Goal: Task Accomplishment & Management: Complete application form

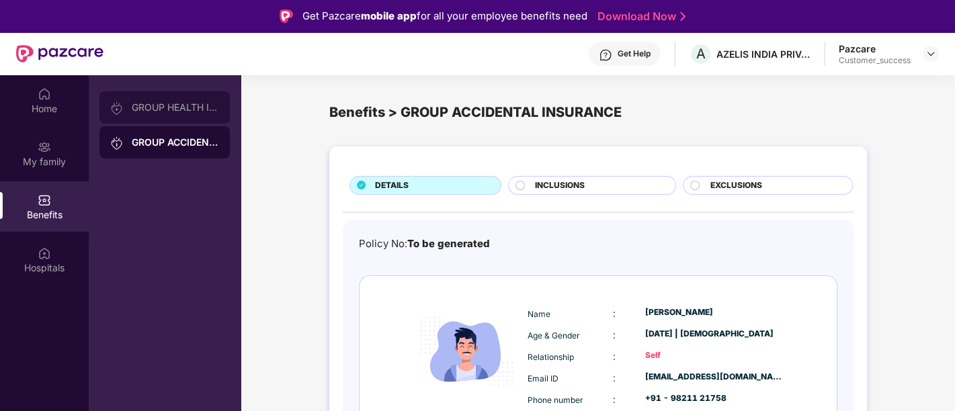
click at [121, 108] on img at bounding box center [116, 107] width 13 height 13
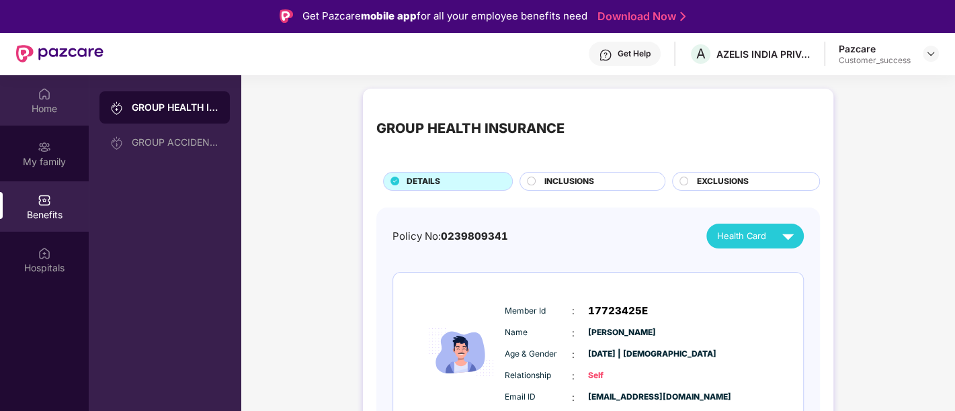
click at [71, 110] on div "Home" at bounding box center [44, 108] width 89 height 13
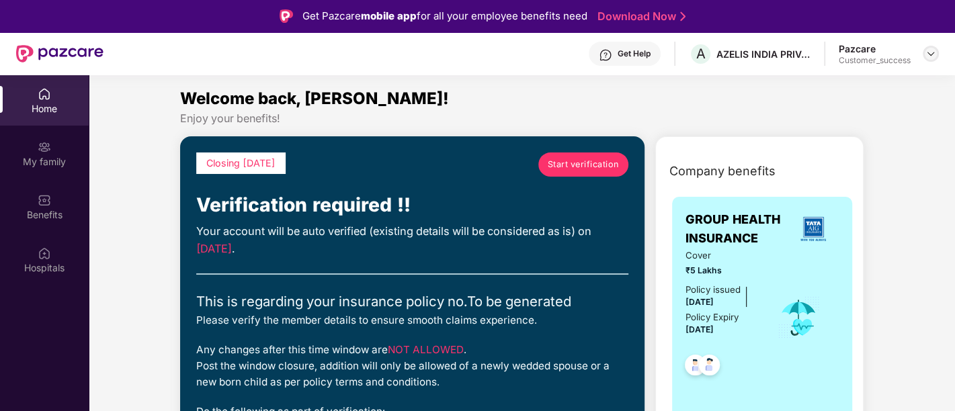
click at [931, 50] on img at bounding box center [930, 53] width 11 height 11
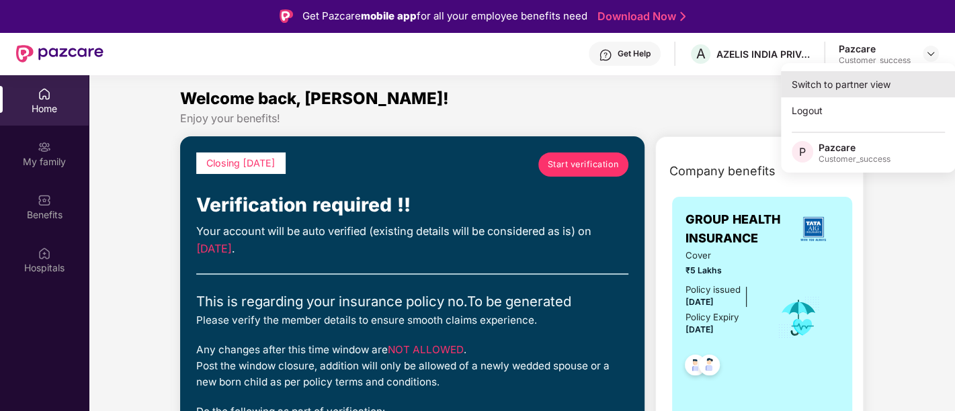
click at [856, 82] on div "Switch to partner view" at bounding box center [868, 84] width 175 height 26
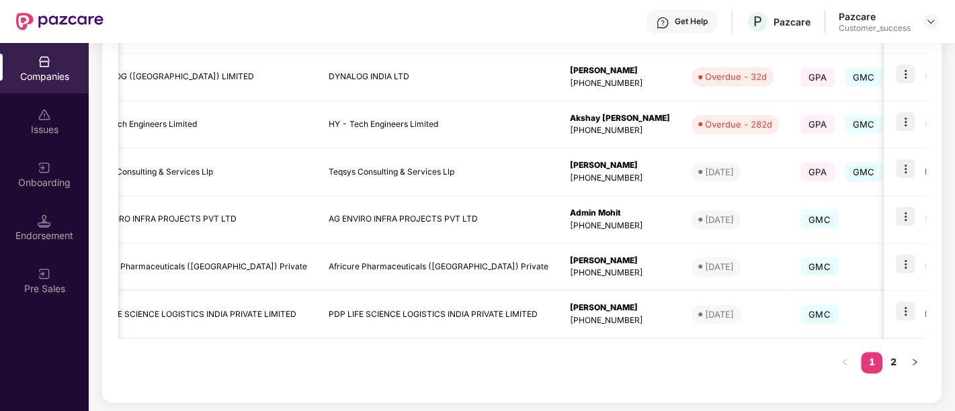
scroll to position [0, 71]
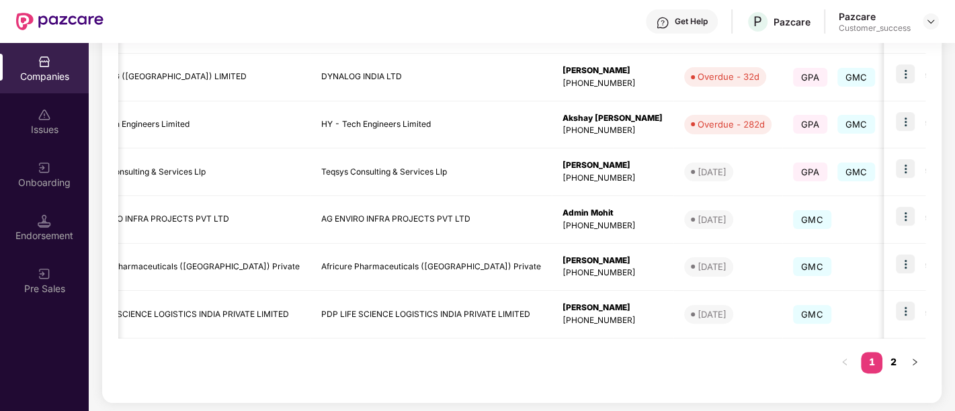
click at [892, 363] on link "2" at bounding box center [892, 362] width 21 height 20
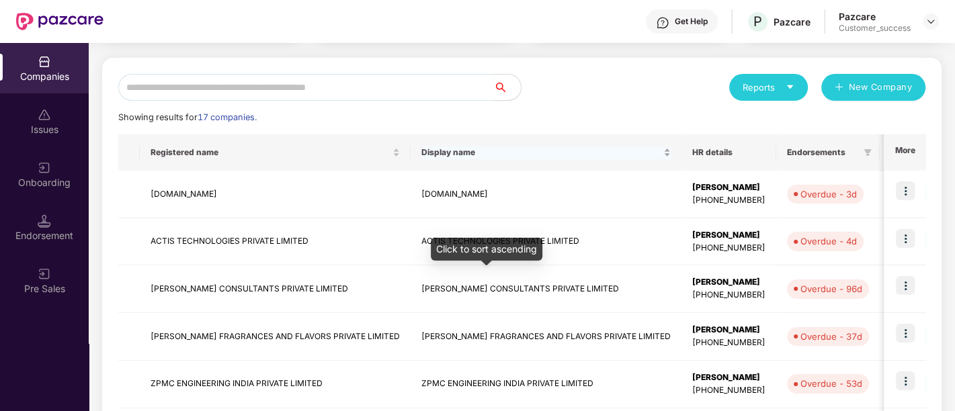
scroll to position [130, 0]
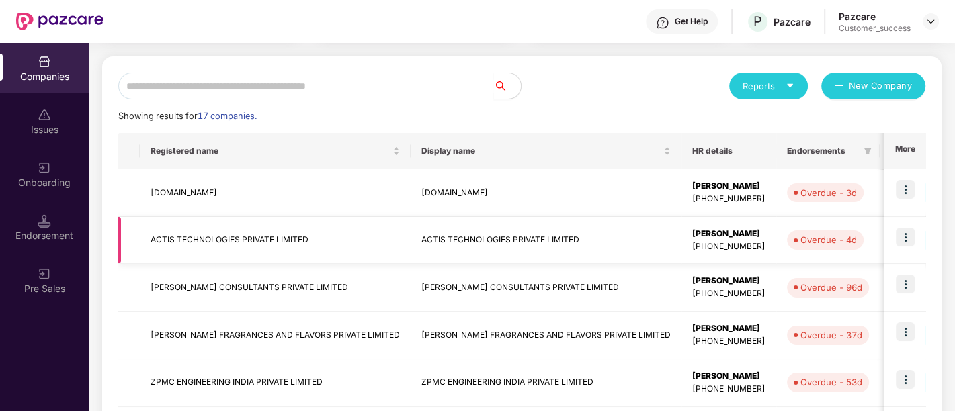
click at [907, 239] on img at bounding box center [904, 237] width 19 height 19
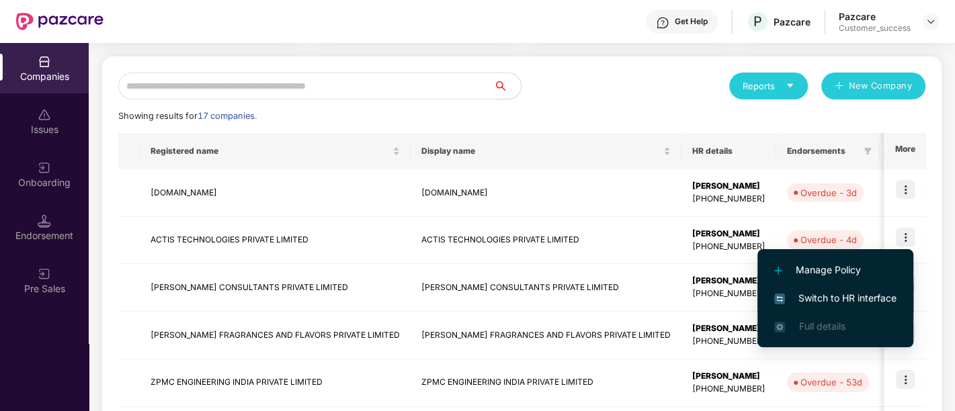
click at [823, 302] on span "Switch to HR interface" at bounding box center [835, 298] width 122 height 15
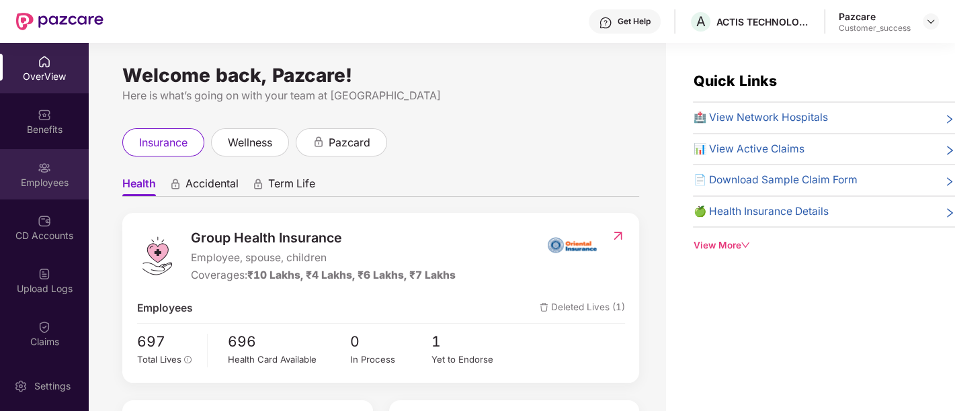
click at [26, 166] on div "Employees" at bounding box center [44, 174] width 89 height 50
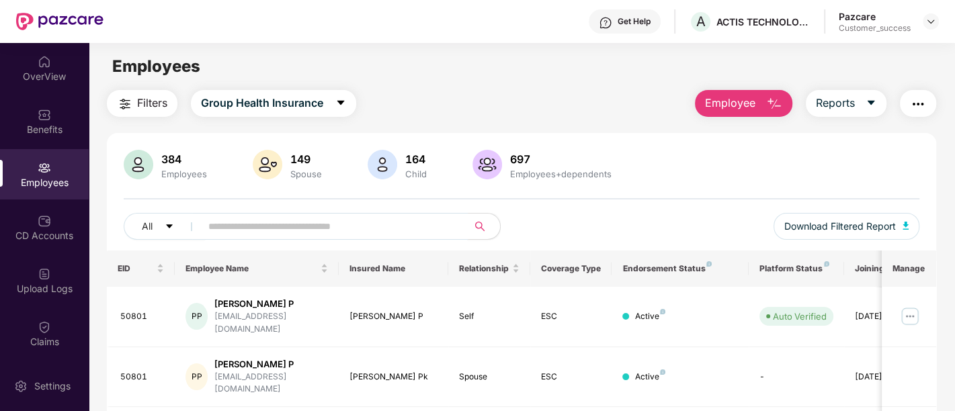
click at [308, 222] on input "text" at bounding box center [328, 226] width 241 height 20
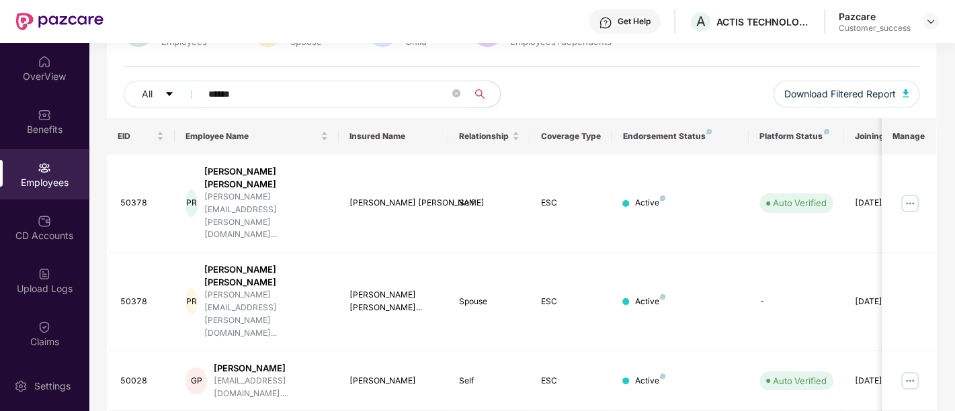
scroll to position [134, 0]
type input "******"
click at [908, 369] on img at bounding box center [909, 379] width 21 height 21
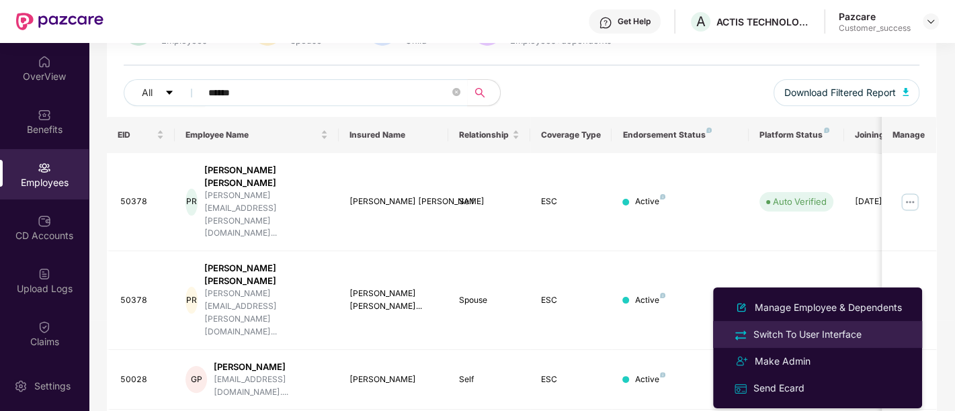
click at [758, 335] on div "Switch To User Interface" at bounding box center [807, 334] width 114 height 15
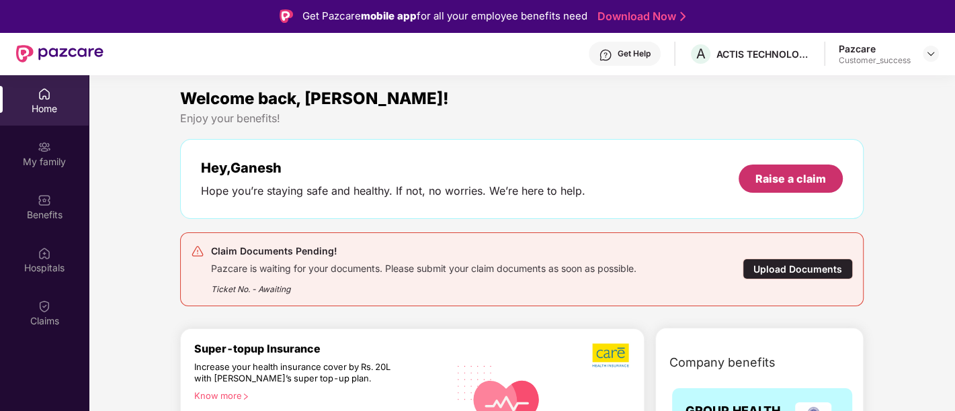
click at [775, 167] on div "Raise a claim" at bounding box center [790, 179] width 104 height 28
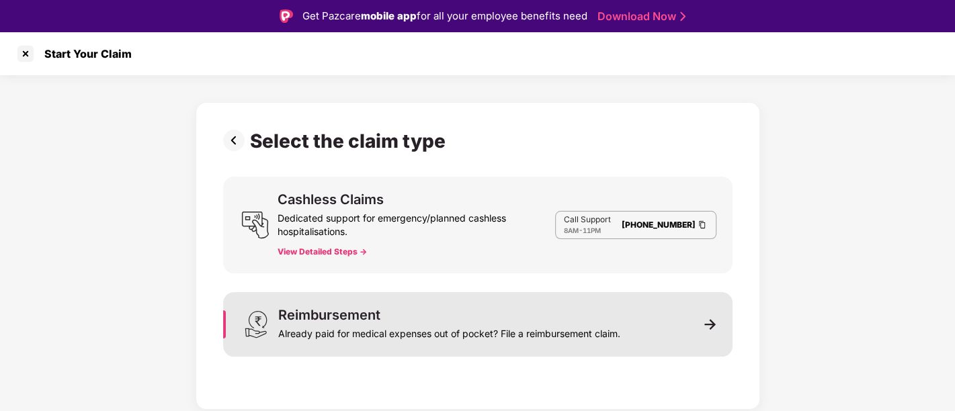
click at [367, 333] on div "Already paid for medical expenses out of pocket? File a reimbursement claim." at bounding box center [449, 331] width 342 height 19
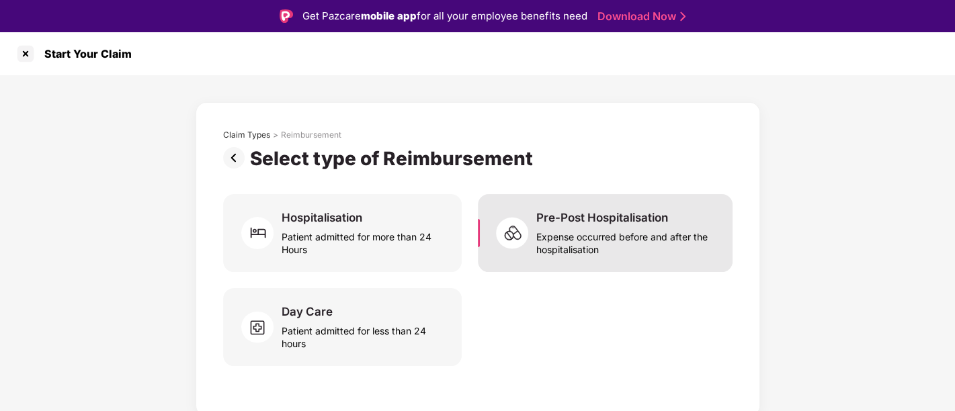
click at [636, 231] on div "Expense occurred before and after the hospitalisation" at bounding box center [626, 240] width 180 height 31
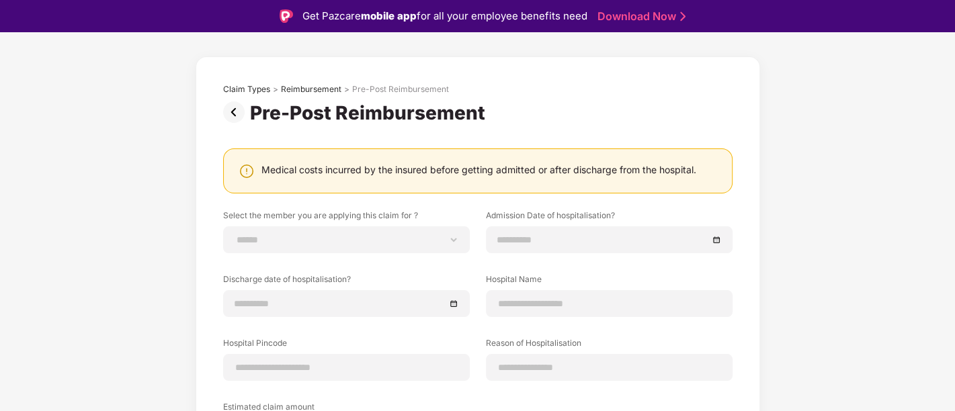
scroll to position [44, 0]
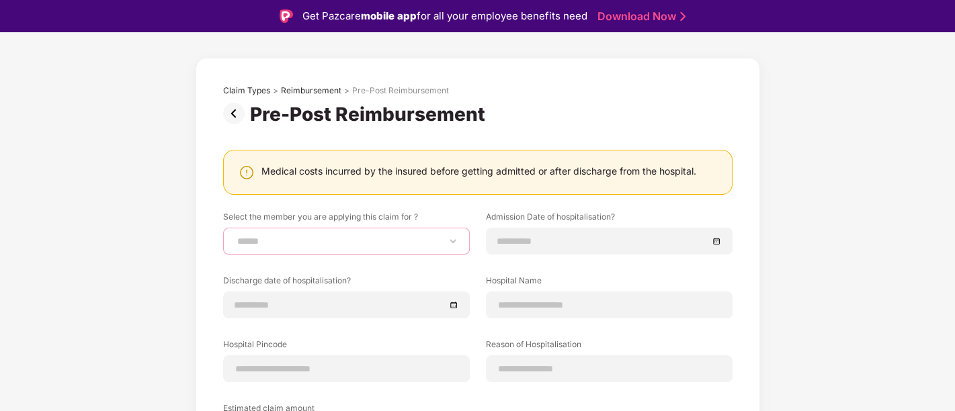
click at [356, 242] on select "**********" at bounding box center [346, 241] width 224 height 11
select select "**********"
click at [234, 236] on select "**********" at bounding box center [346, 241] width 224 height 11
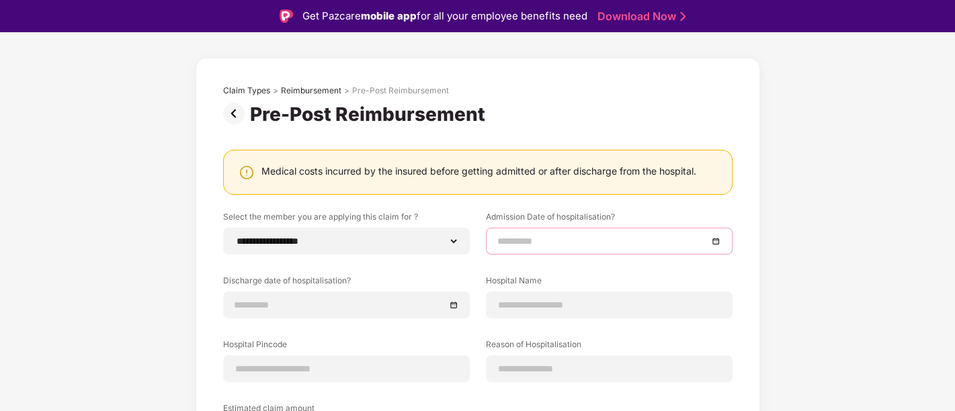
click at [505, 236] on input at bounding box center [602, 241] width 210 height 15
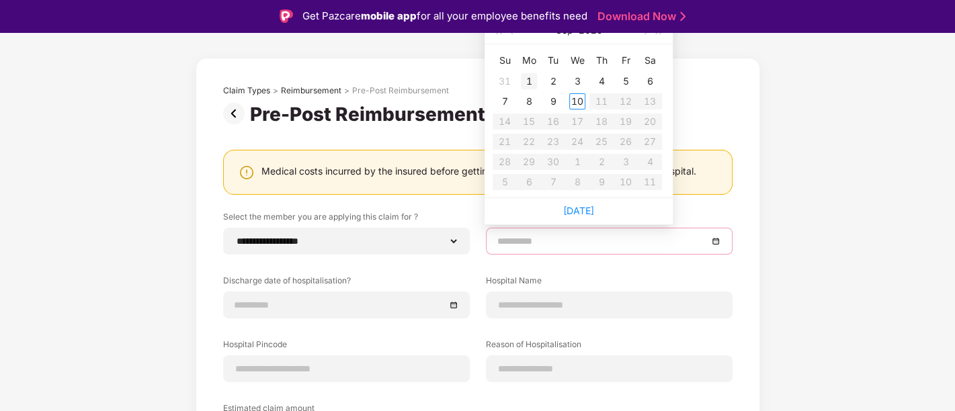
type input "**********"
click at [526, 74] on div "1" at bounding box center [529, 81] width 16 height 16
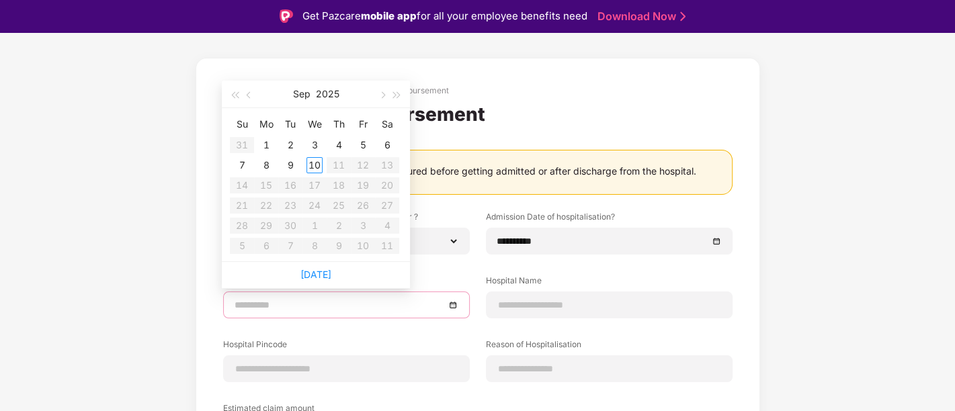
click at [346, 298] on input at bounding box center [339, 305] width 210 height 15
type input "**********"
click at [337, 146] on div "4" at bounding box center [339, 145] width 16 height 16
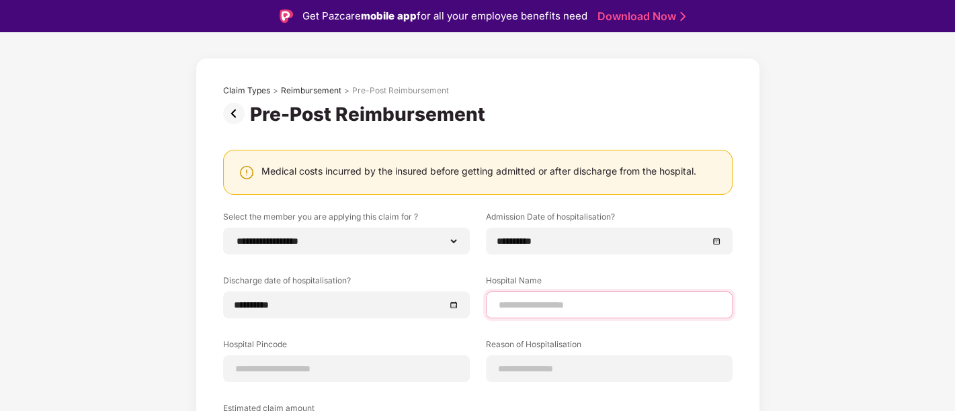
click at [534, 304] on input at bounding box center [609, 305] width 224 height 14
type input "**********"
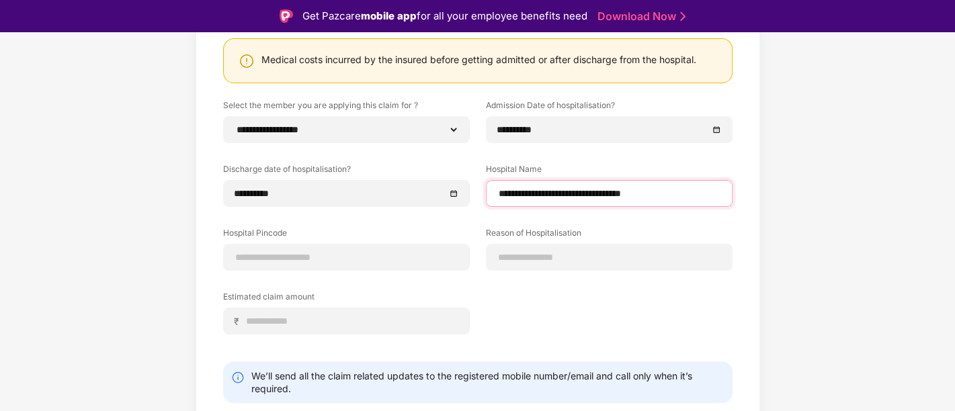
scroll to position [197, 0]
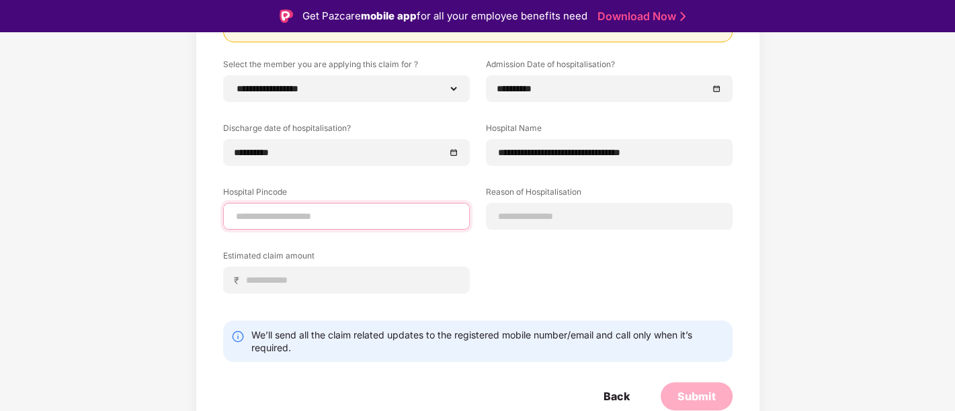
click at [329, 210] on input at bounding box center [346, 217] width 224 height 14
type input "******"
select select "******"
select select "**********"
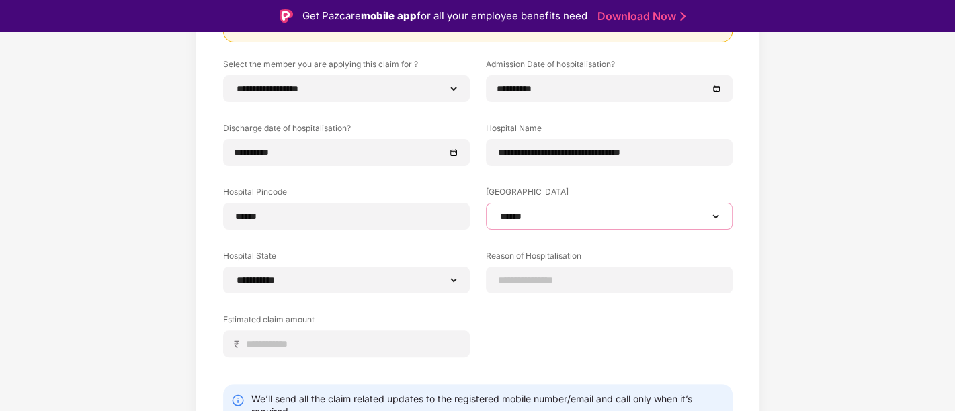
click at [523, 216] on select "**********" at bounding box center [609, 216] width 224 height 11
click at [497, 211] on select "**********" at bounding box center [609, 216] width 224 height 11
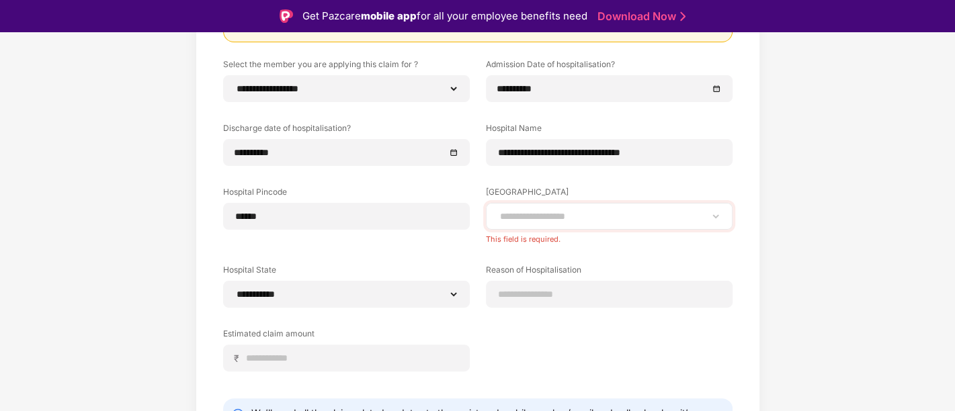
drag, startPoint x: 577, startPoint y: 205, endPoint x: 549, endPoint y: 213, distance: 29.3
click at [549, 213] on div "**********" at bounding box center [609, 216] width 247 height 27
drag, startPoint x: 549, startPoint y: 213, endPoint x: 534, endPoint y: 260, distance: 49.3
click at [534, 260] on div "**********" at bounding box center [477, 224] width 509 height 333
select select "******"
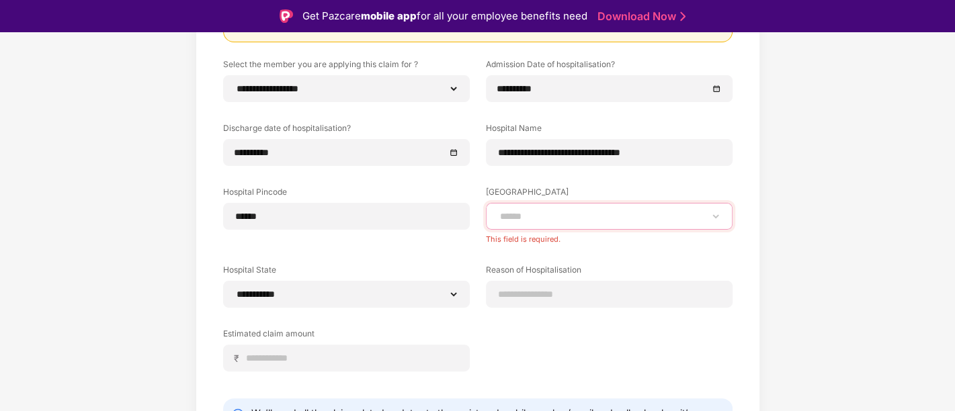
click at [497, 211] on select "**********" at bounding box center [609, 216] width 224 height 11
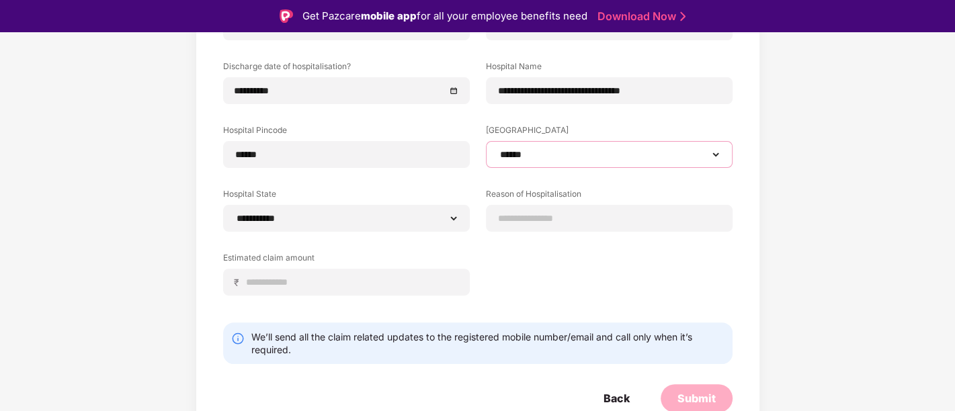
scroll to position [259, 0]
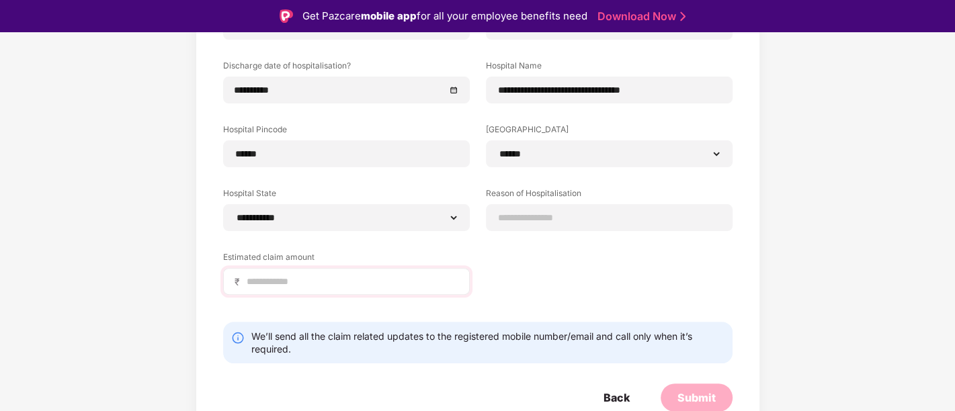
click at [320, 289] on div "₹" at bounding box center [346, 281] width 247 height 27
click at [291, 285] on input at bounding box center [351, 282] width 213 height 14
type input "*******"
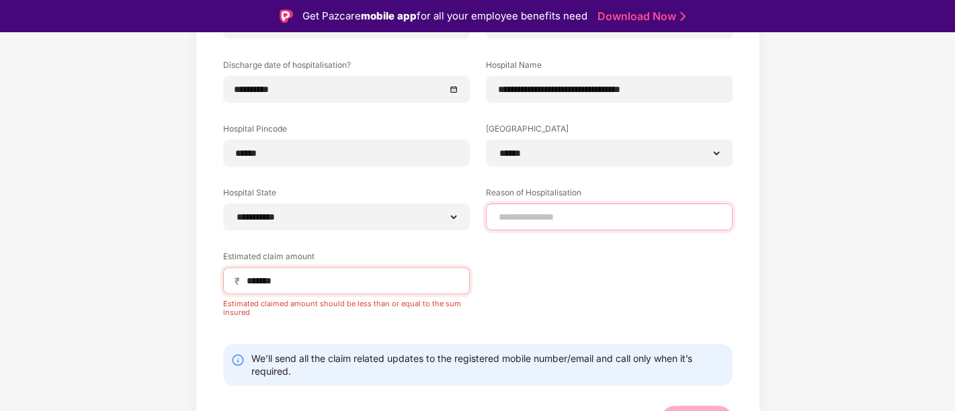
drag, startPoint x: 564, startPoint y: 220, endPoint x: 583, endPoint y: 248, distance: 33.7
click at [583, 248] on div "**********" at bounding box center [477, 166] width 509 height 342
type input "********"
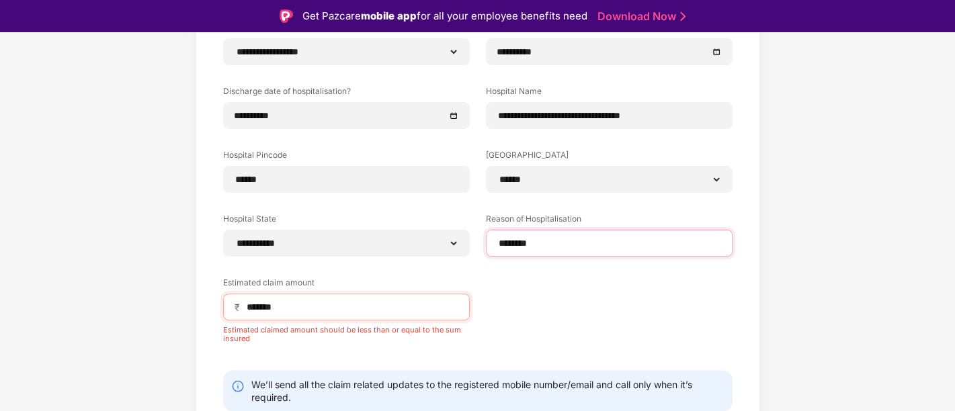
scroll to position [230, 0]
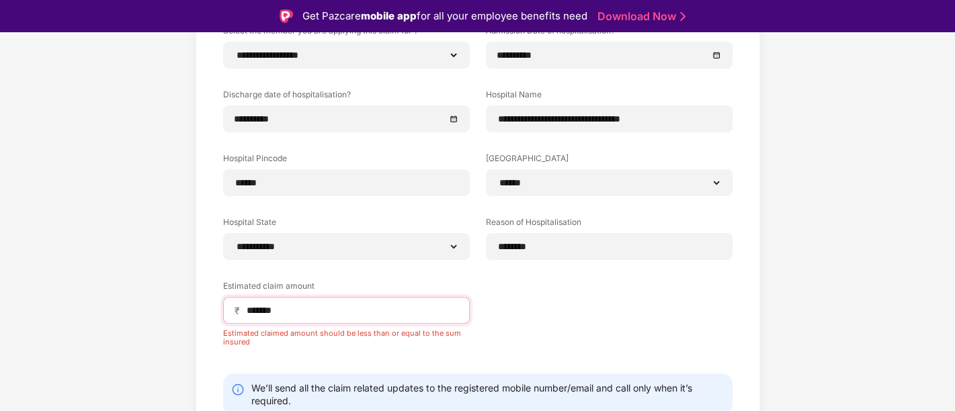
click at [314, 315] on input "*******" at bounding box center [351, 311] width 213 height 14
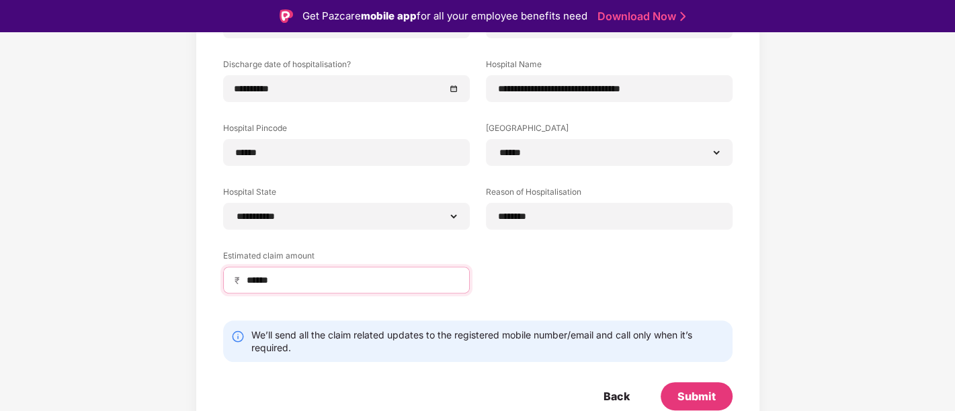
scroll to position [13, 0]
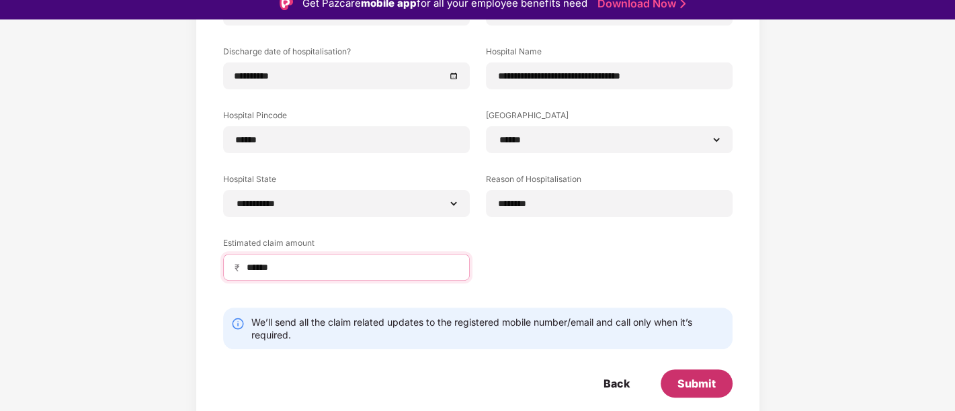
type input "******"
click at [674, 384] on div "Submit" at bounding box center [696, 383] width 72 height 28
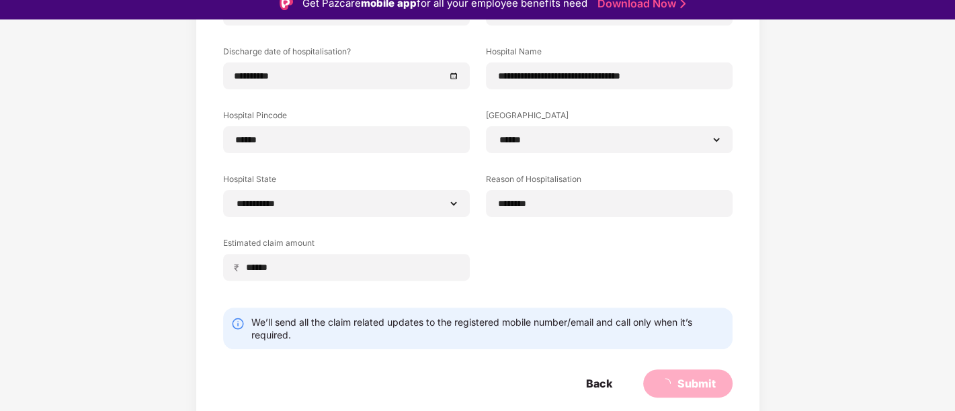
click at [674, 384] on div "Submit" at bounding box center [688, 383] width 56 height 15
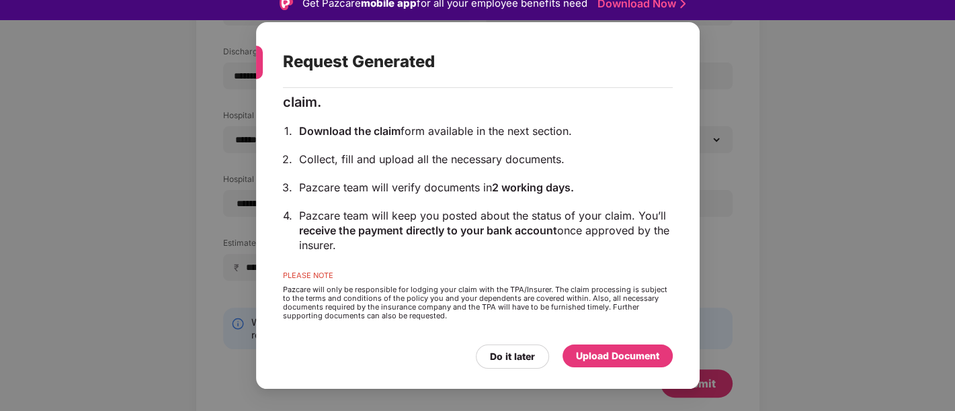
scroll to position [34, 0]
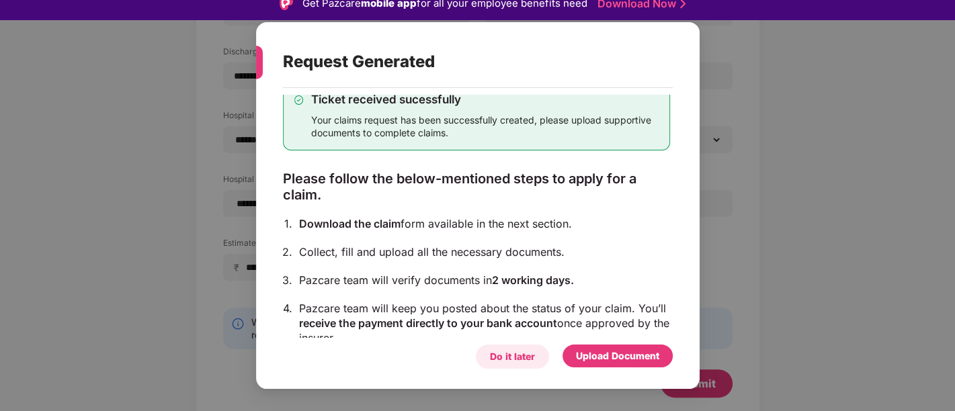
click at [505, 347] on div "Do it later" at bounding box center [512, 357] width 73 height 24
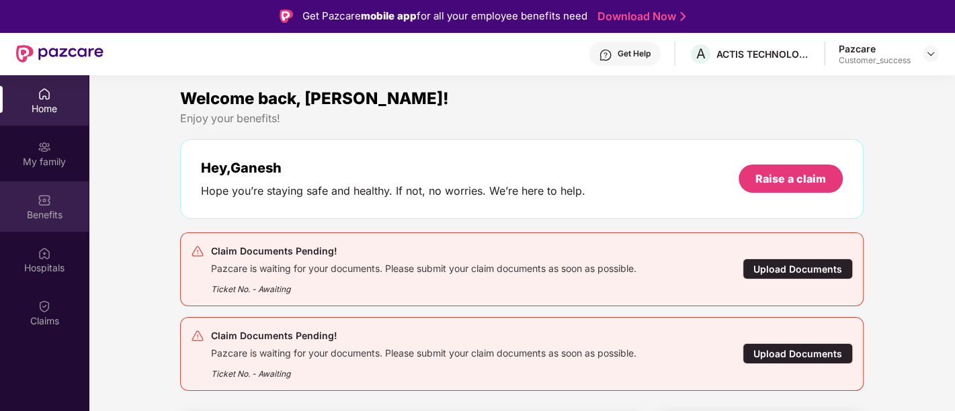
click at [70, 208] on div "Benefits" at bounding box center [44, 214] width 89 height 13
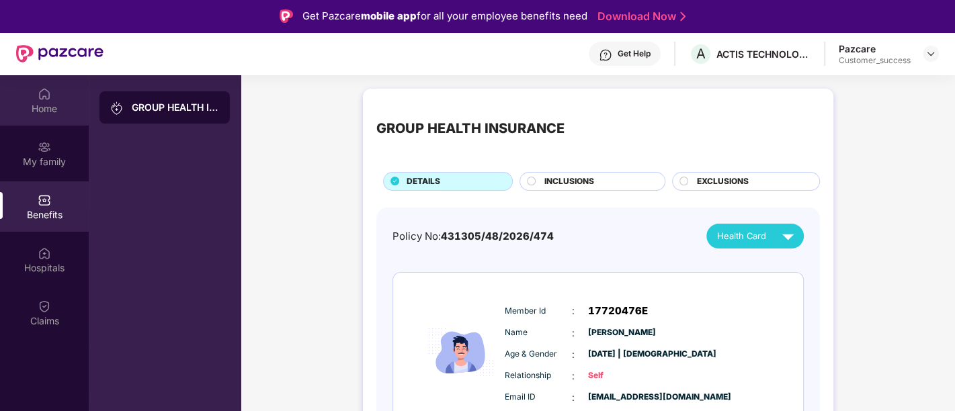
click at [46, 106] on div "Home" at bounding box center [44, 108] width 89 height 13
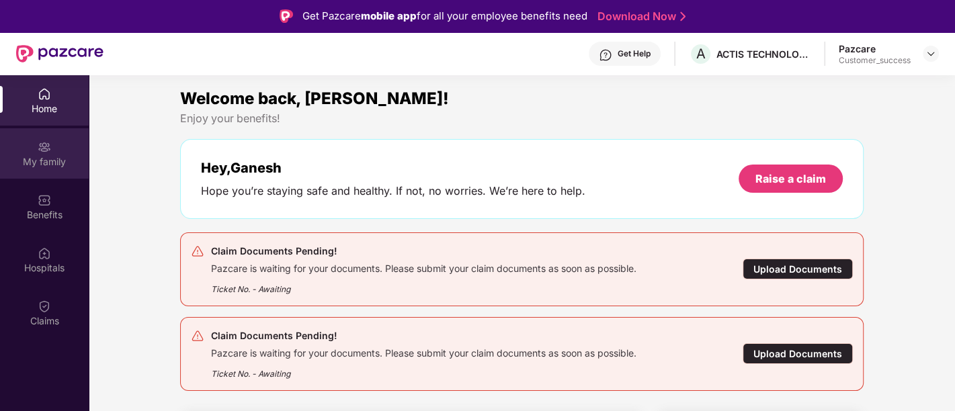
click at [50, 176] on div "My family" at bounding box center [44, 153] width 89 height 50
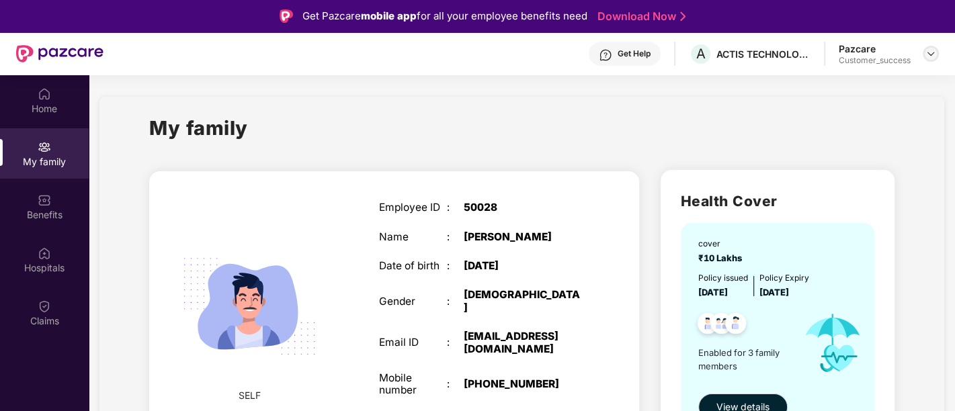
click at [932, 52] on img at bounding box center [930, 53] width 11 height 11
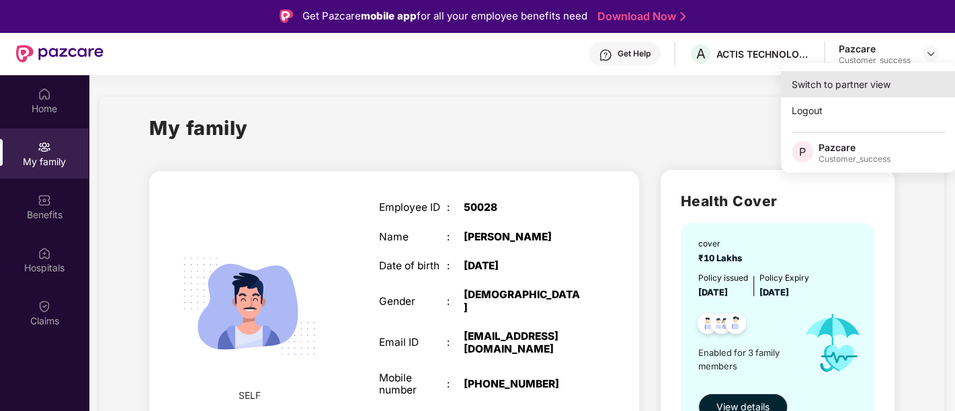
click at [827, 87] on div "Switch to partner view" at bounding box center [868, 84] width 175 height 26
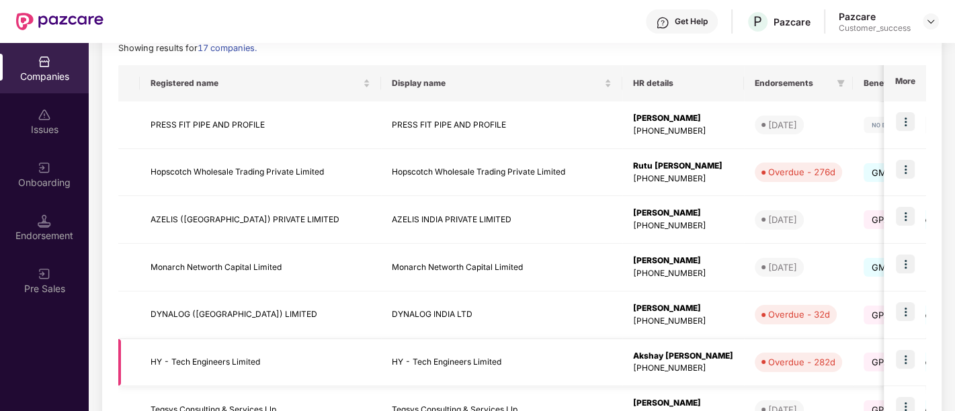
scroll to position [150, 0]
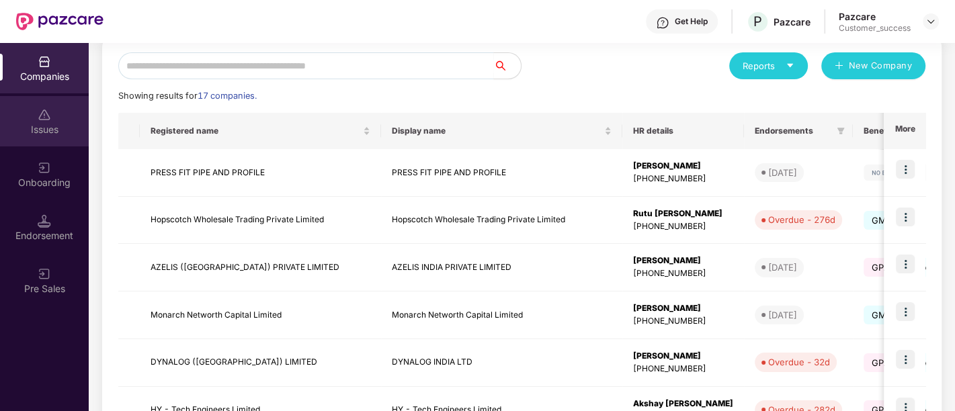
click at [46, 111] on img at bounding box center [44, 114] width 13 height 13
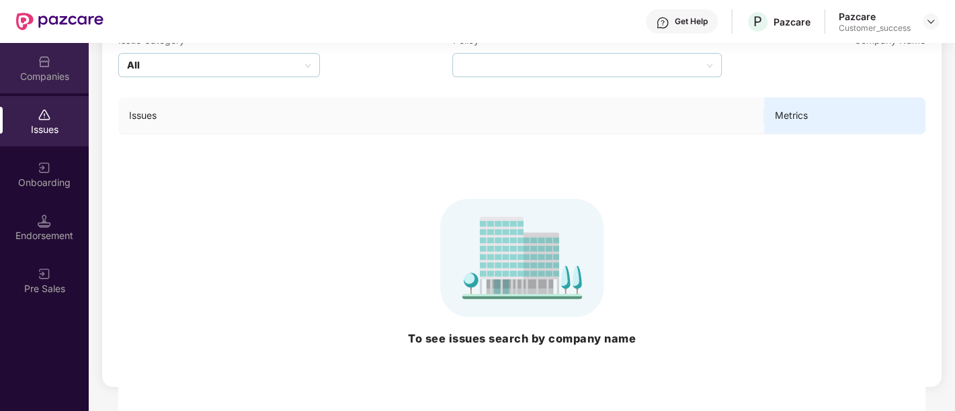
drag, startPoint x: 46, startPoint y: 111, endPoint x: 64, endPoint y: 62, distance: 52.5
click at [64, 62] on div "Companies" at bounding box center [44, 68] width 89 height 50
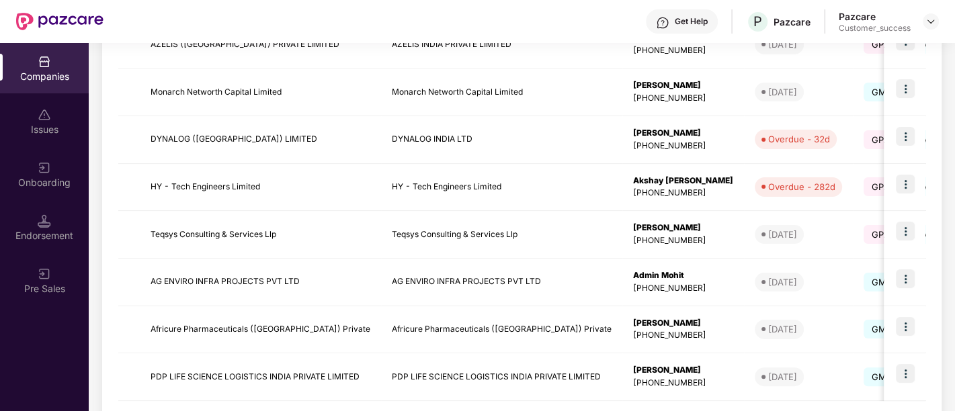
scroll to position [436, 0]
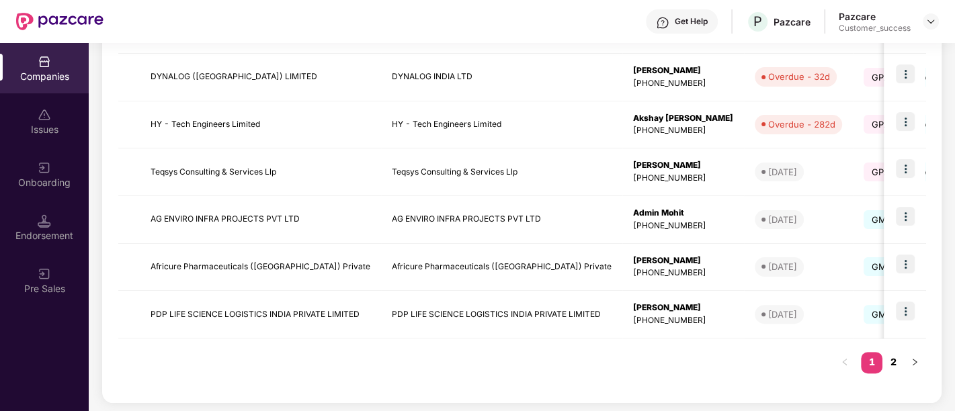
click at [893, 357] on link "2" at bounding box center [892, 362] width 21 height 20
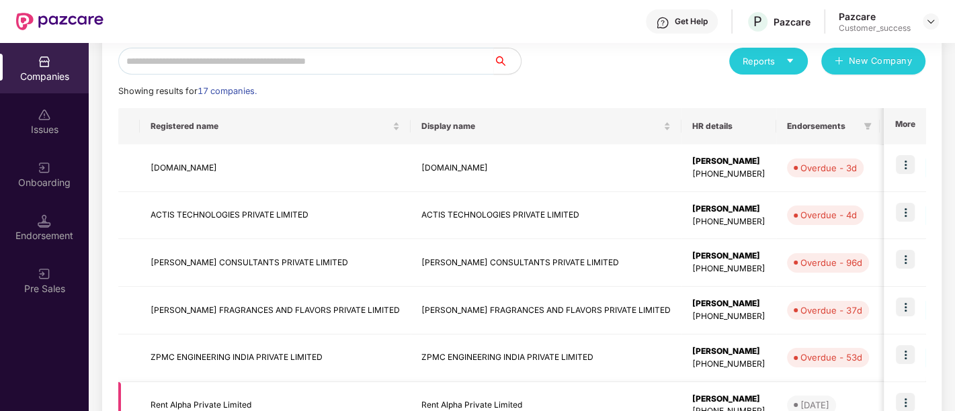
scroll to position [154, 0]
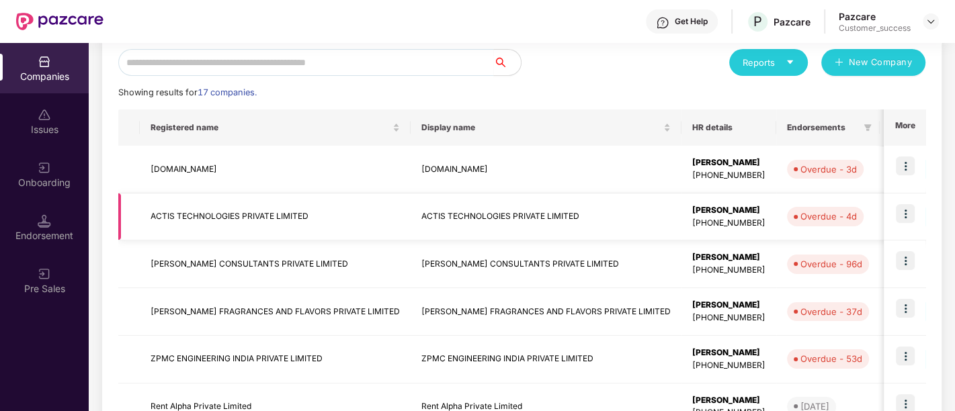
click at [310, 208] on td "ACTIS TECHNOLOGIES PRIVATE LIMITED" at bounding box center [275, 217] width 271 height 48
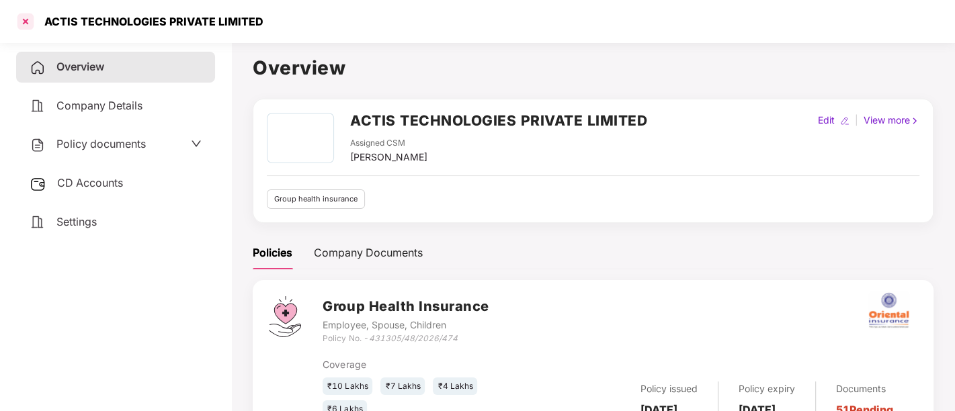
click at [25, 25] on div at bounding box center [25, 21] width 21 height 21
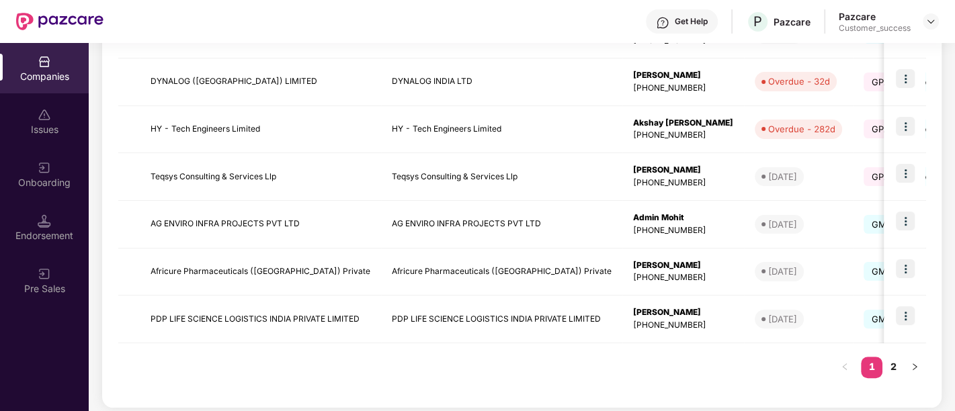
scroll to position [436, 0]
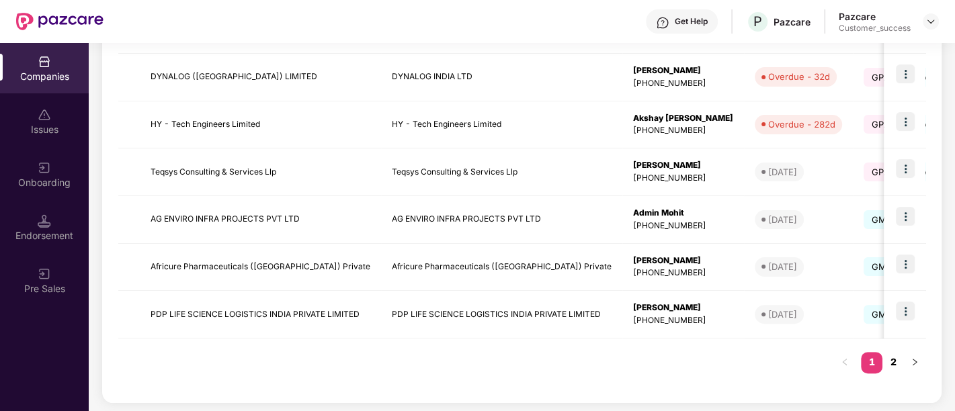
click at [891, 363] on link "2" at bounding box center [892, 362] width 21 height 20
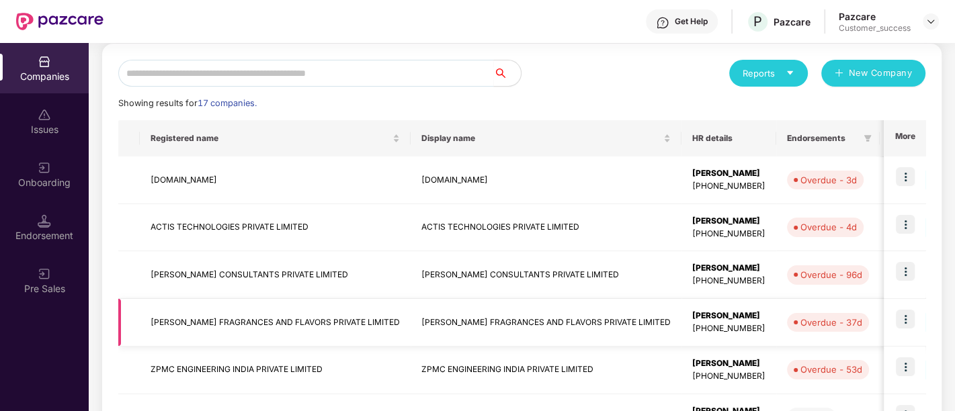
scroll to position [142, 0]
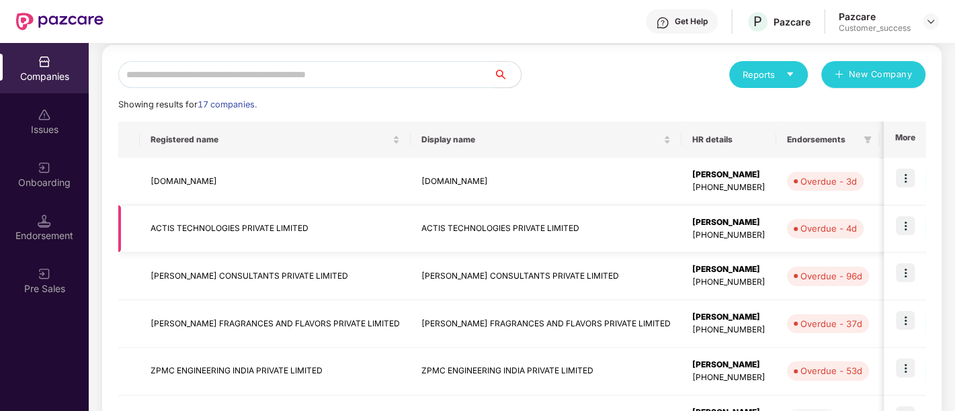
click at [905, 222] on img at bounding box center [904, 225] width 19 height 19
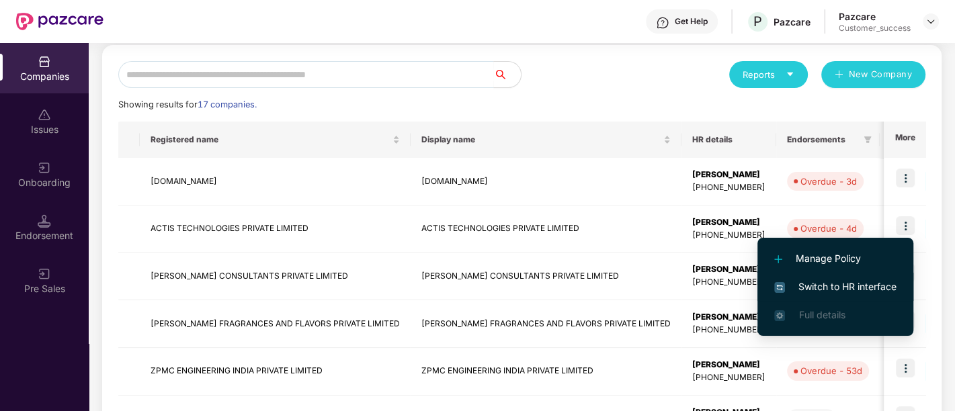
click at [853, 290] on span "Switch to HR interface" at bounding box center [835, 286] width 122 height 15
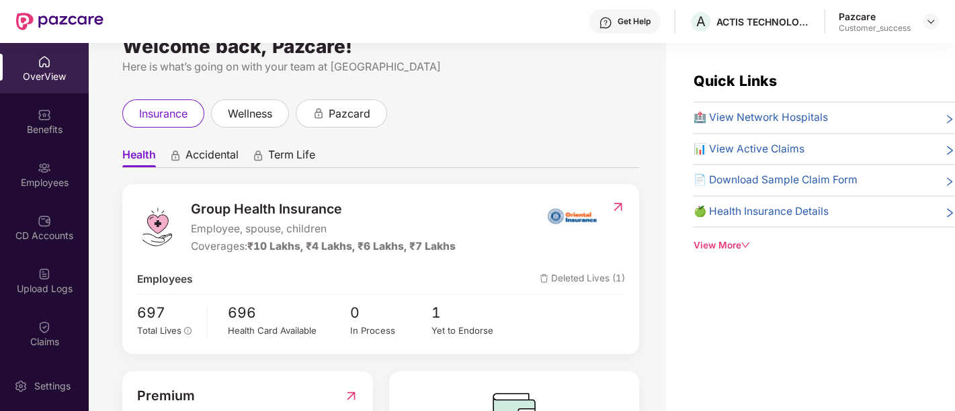
scroll to position [28, 0]
click at [26, 157] on div "Employees" at bounding box center [44, 174] width 89 height 50
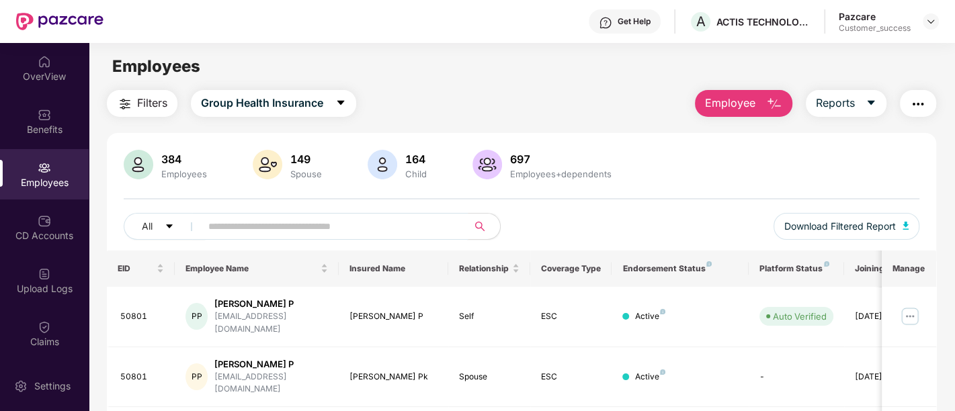
click at [397, 238] on span at bounding box center [329, 226] width 275 height 27
type input "*"
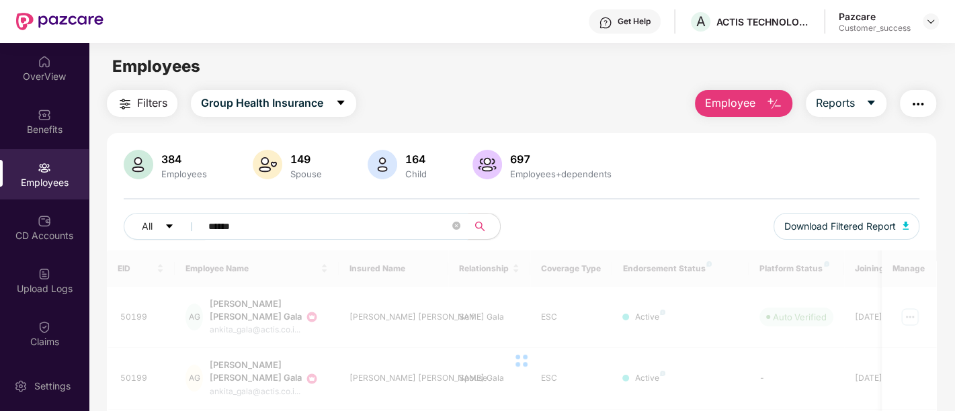
scroll to position [69, 0]
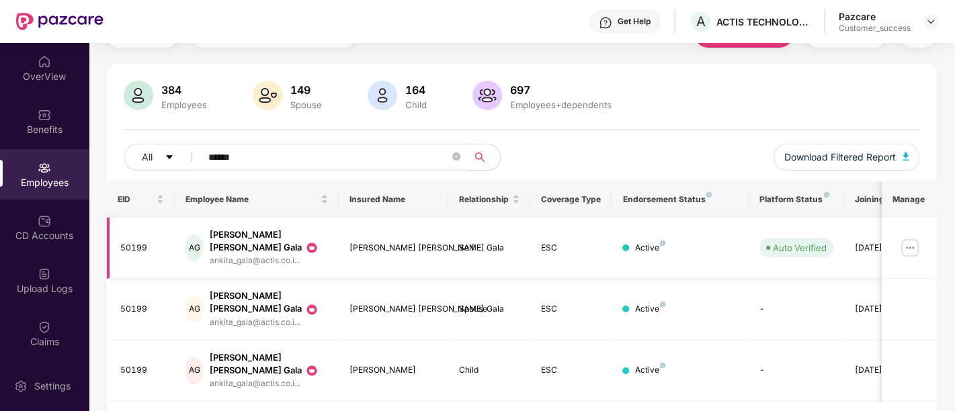
type input "******"
click at [912, 237] on img at bounding box center [909, 247] width 21 height 21
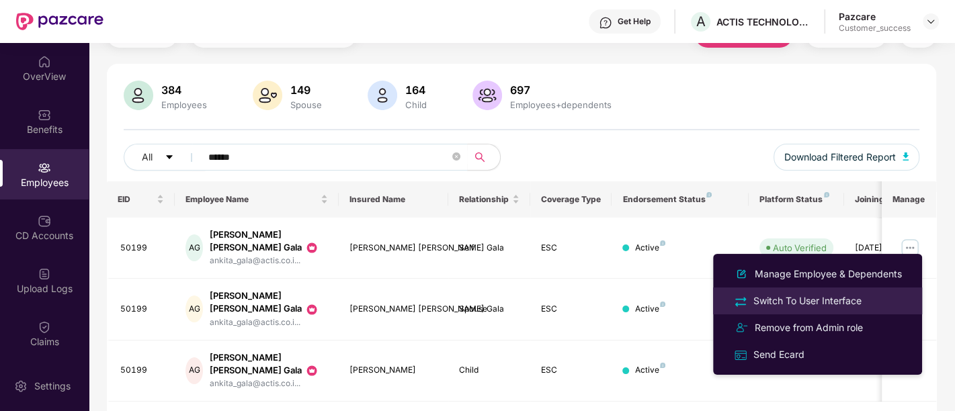
click at [828, 306] on div "Switch To User Interface" at bounding box center [807, 301] width 114 height 15
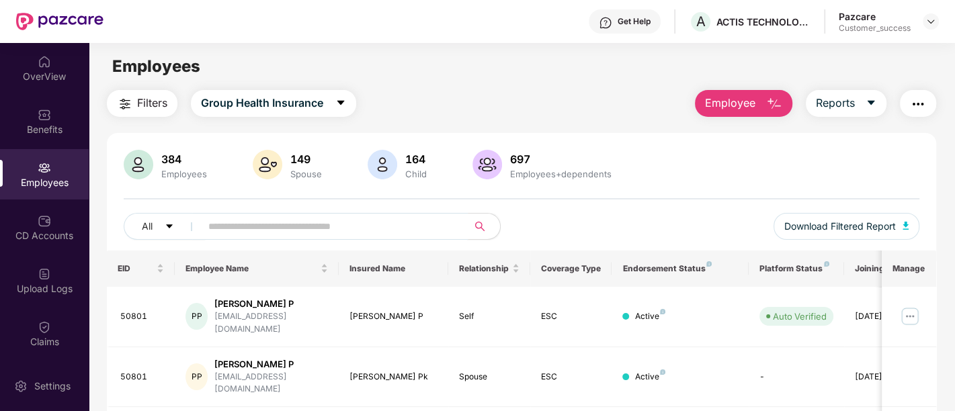
click at [329, 227] on input "text" at bounding box center [328, 226] width 241 height 20
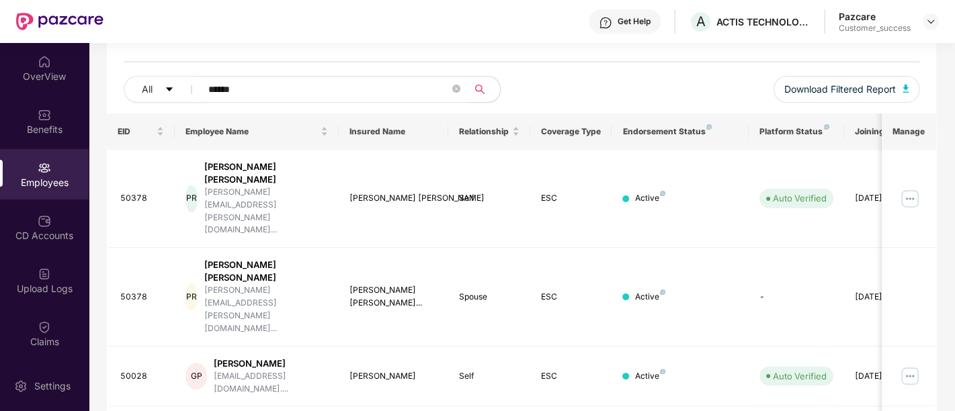
scroll to position [167, 0]
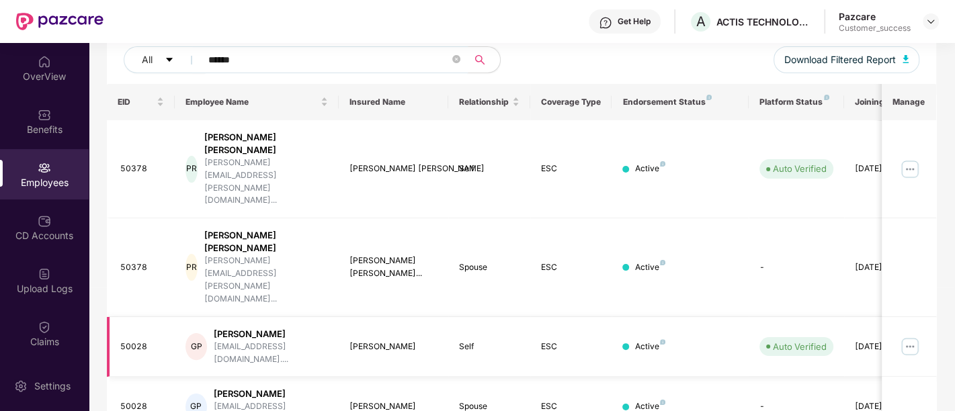
type input "******"
click at [906, 336] on img at bounding box center [909, 346] width 21 height 21
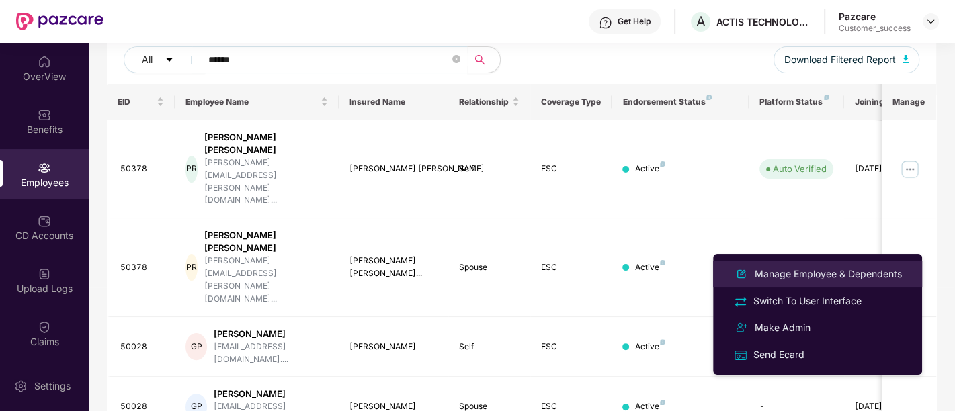
click at [777, 280] on div "Manage Employee & Dependents" at bounding box center [828, 274] width 152 height 15
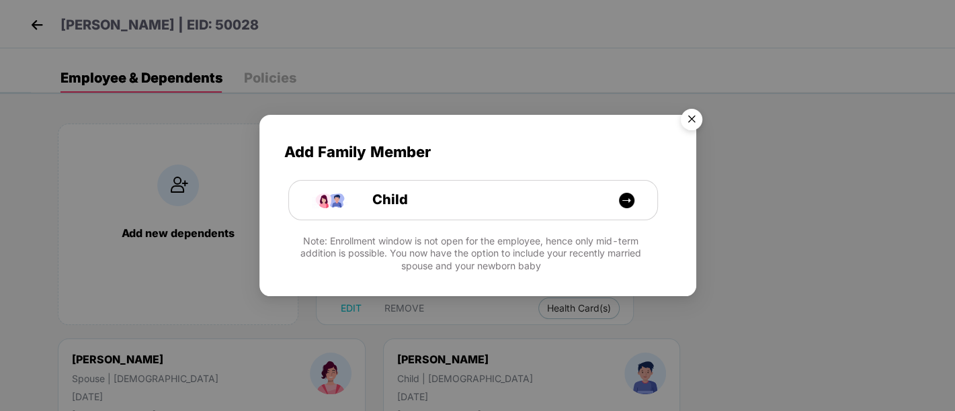
click at [697, 125] on img "Close" at bounding box center [691, 122] width 38 height 38
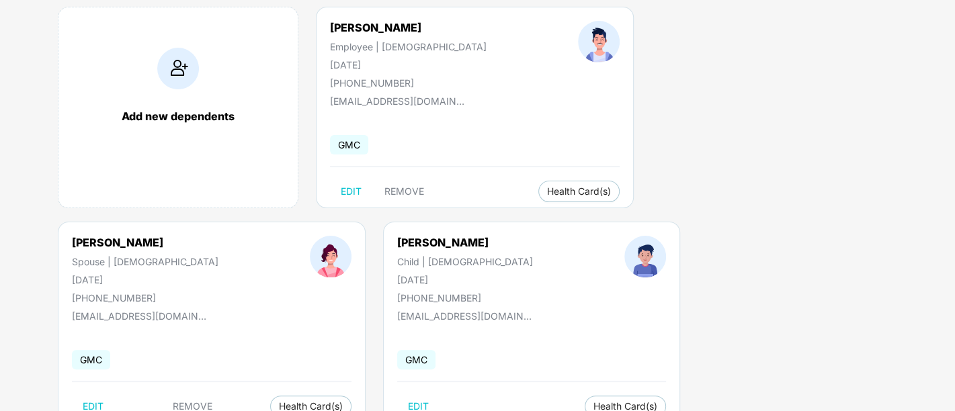
scroll to position [0, 0]
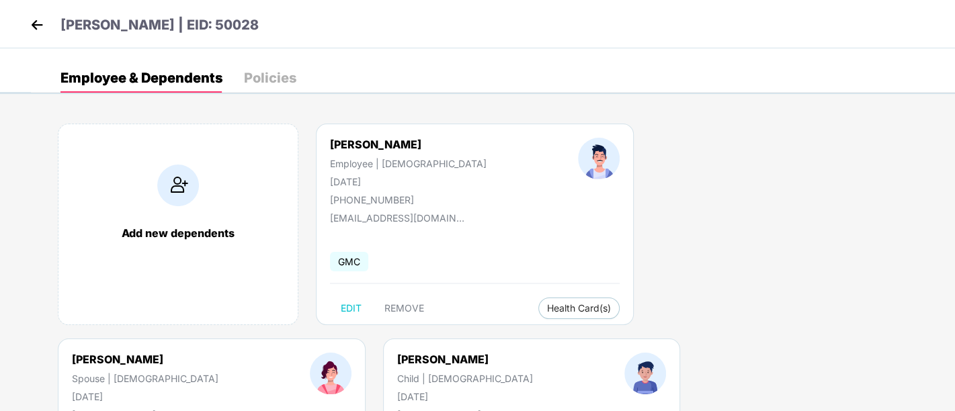
click at [261, 69] on div "Policies" at bounding box center [270, 78] width 52 height 30
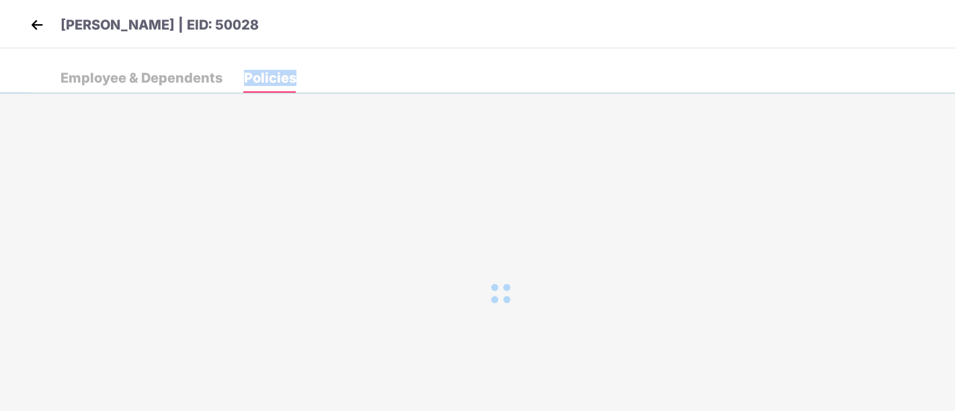
click at [261, 69] on div "Policies" at bounding box center [270, 78] width 52 height 30
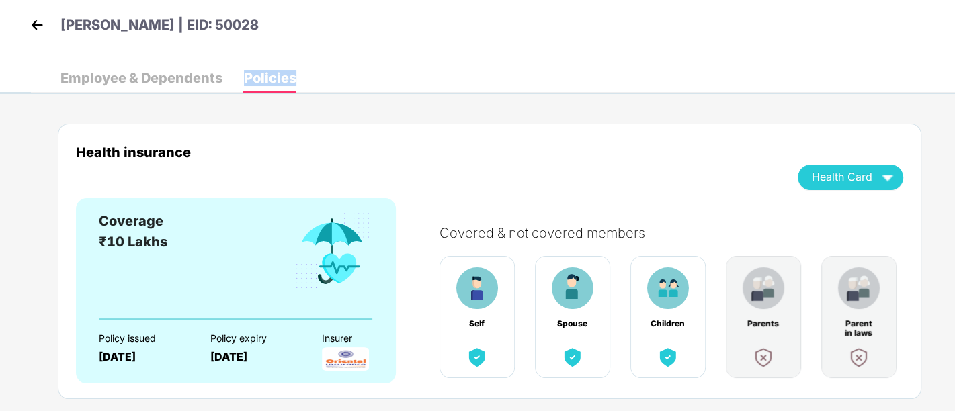
scroll to position [32, 0]
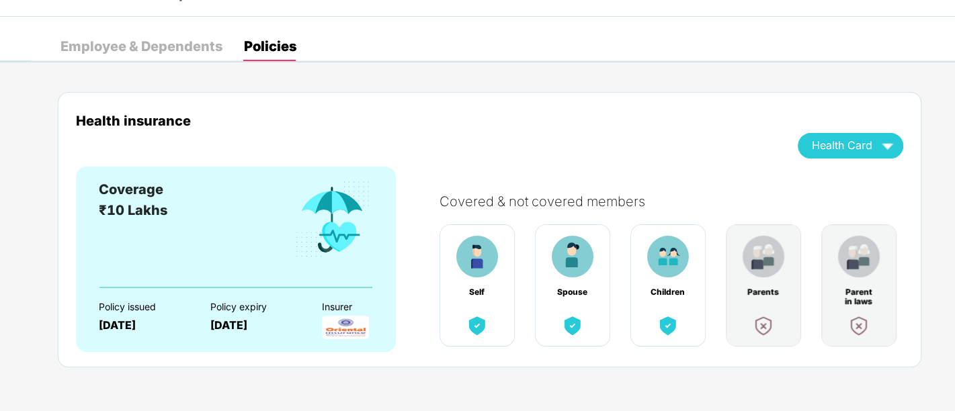
click at [175, 52] on div "Employee & Dependents" at bounding box center [141, 46] width 162 height 13
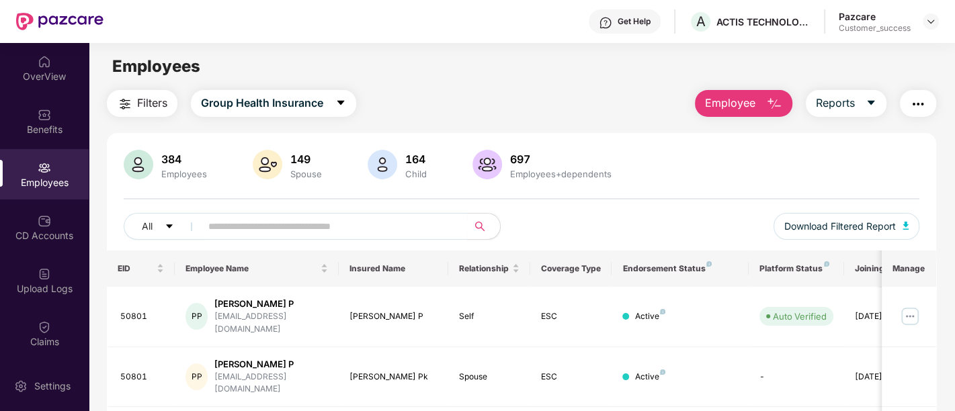
scroll to position [26, 0]
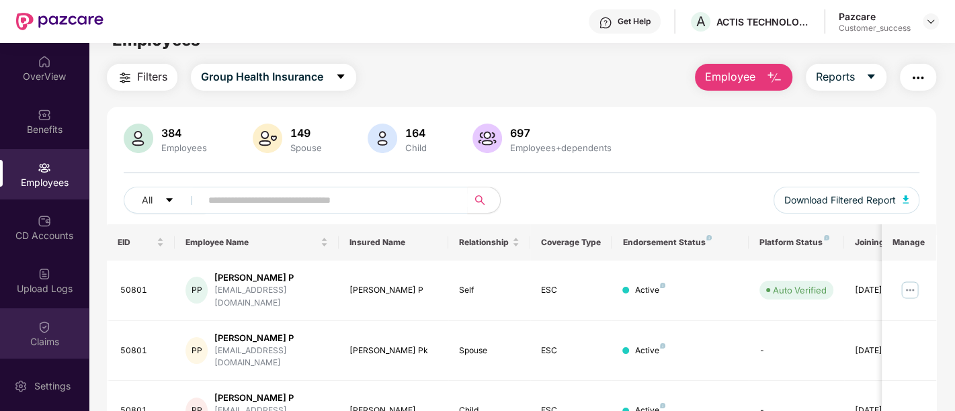
click at [45, 341] on div "Claims" at bounding box center [44, 341] width 89 height 13
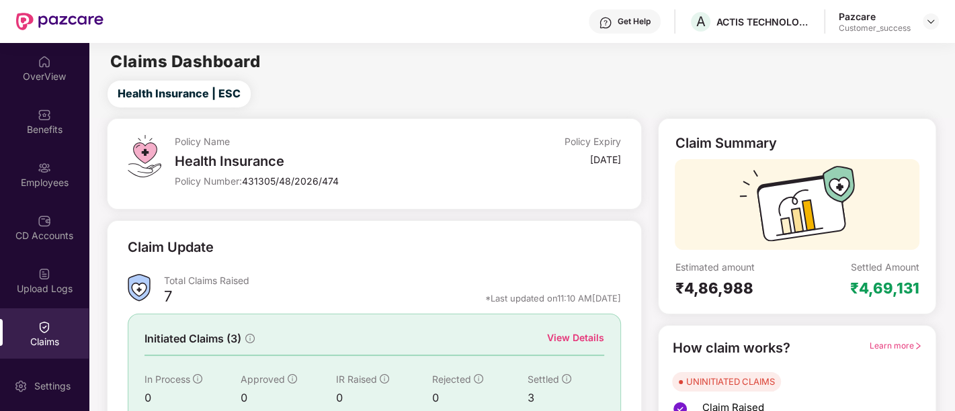
scroll to position [114, 0]
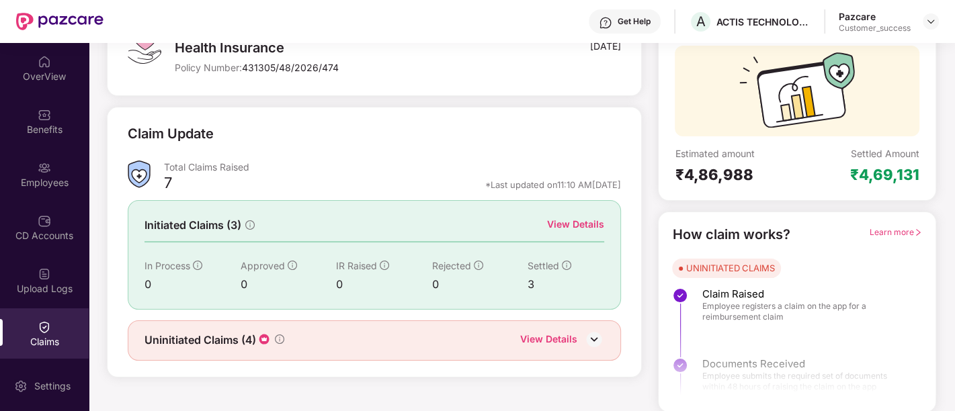
click at [346, 344] on div "Uninitiated Claims (4) View Details" at bounding box center [374, 340] width 460 height 17
click at [541, 339] on div "View Details" at bounding box center [548, 340] width 57 height 17
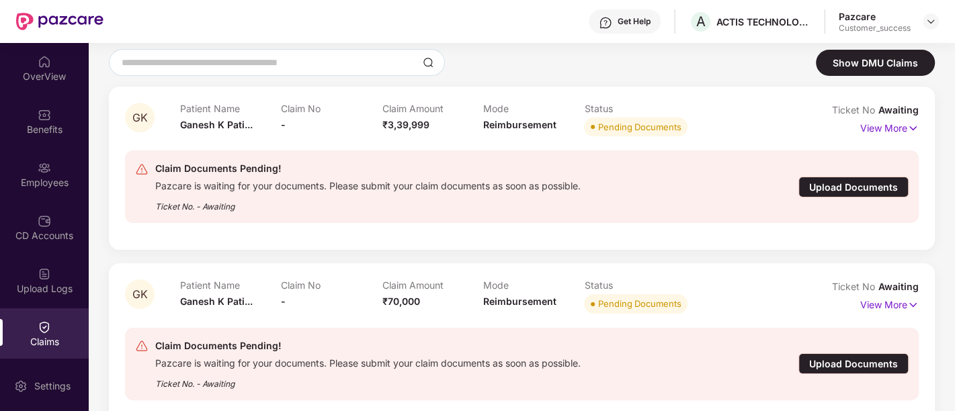
scroll to position [161, 0]
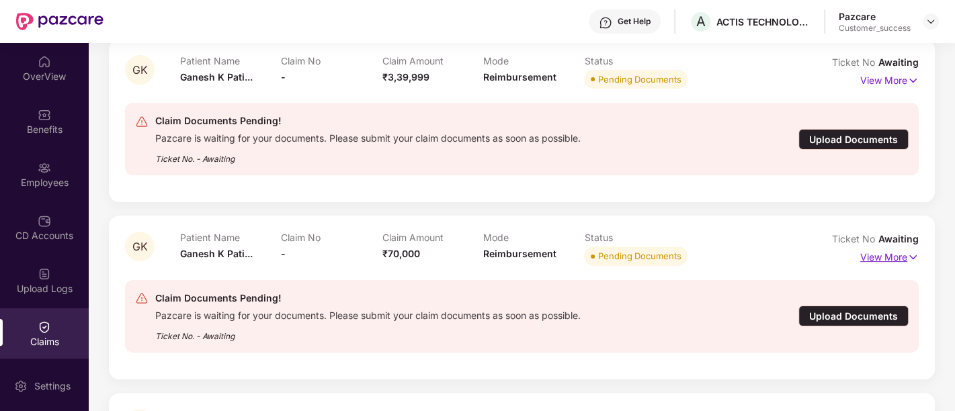
click at [894, 260] on p "View More" at bounding box center [889, 256] width 58 height 18
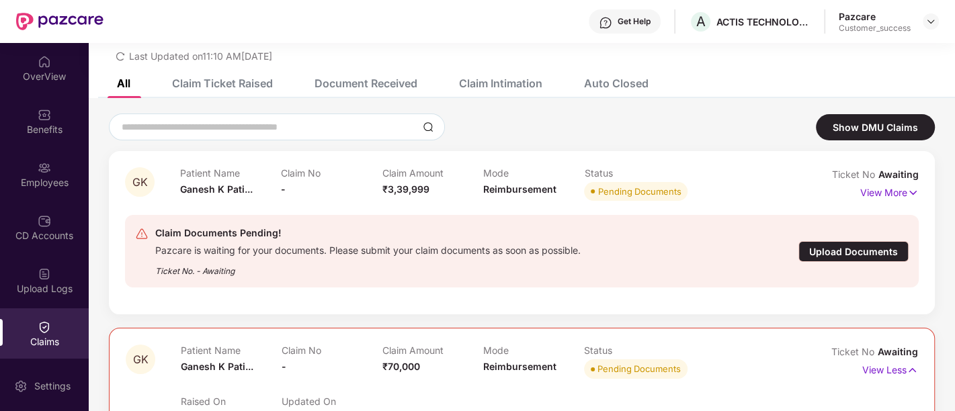
scroll to position [48, 0]
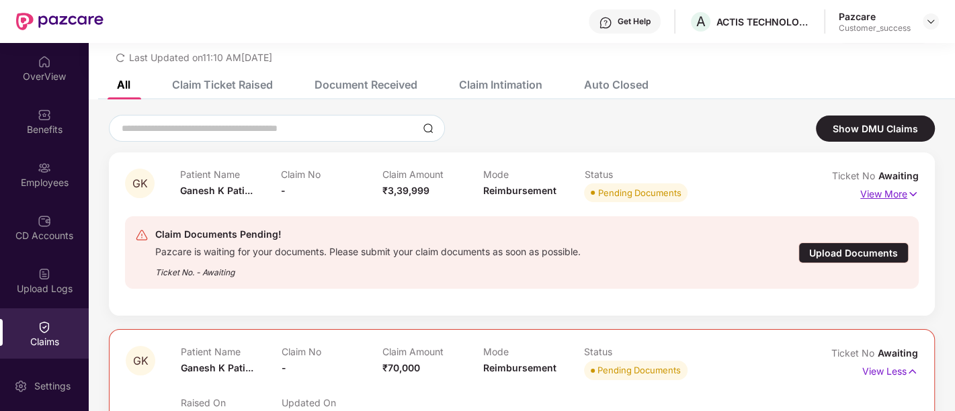
click at [917, 187] on img at bounding box center [912, 194] width 11 height 15
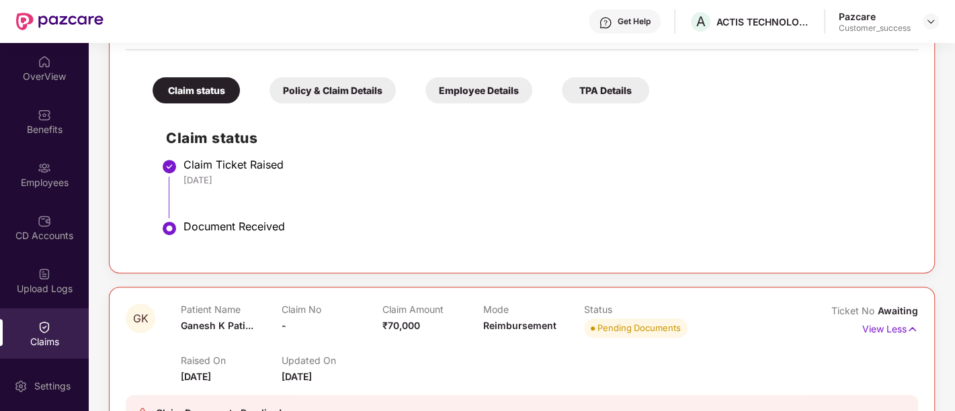
scroll to position [0, 0]
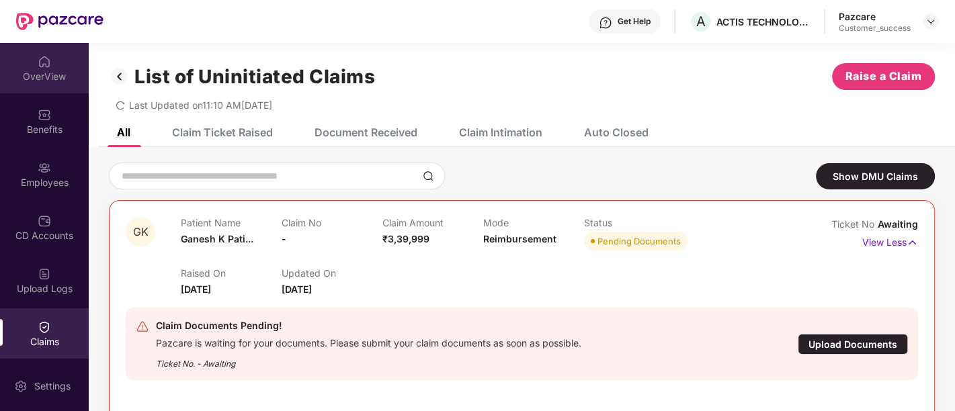
click at [38, 71] on div "OverView" at bounding box center [44, 76] width 89 height 13
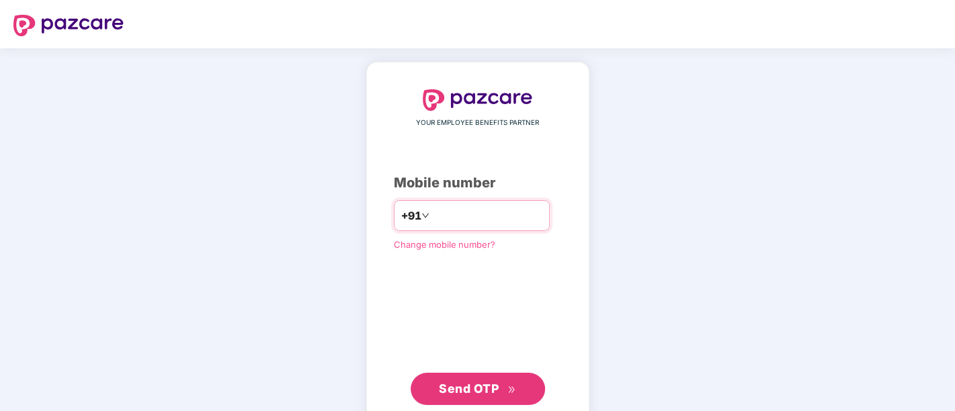
type input "**********"
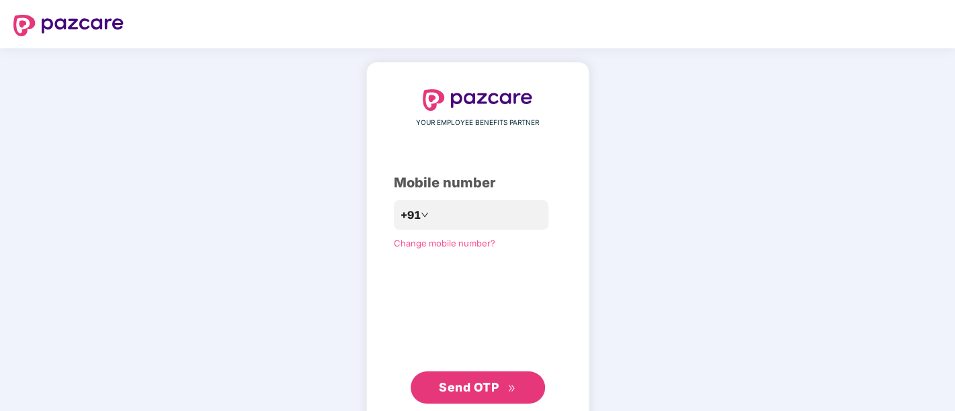
click at [452, 392] on span "Send OTP" at bounding box center [469, 387] width 60 height 14
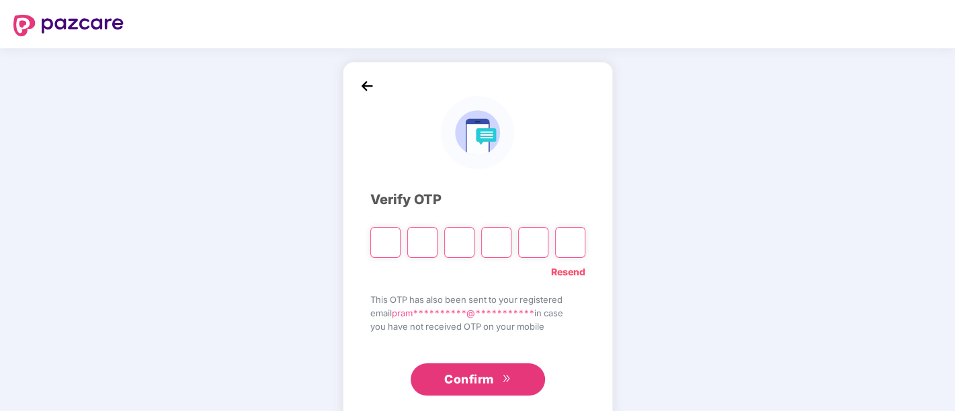
type input "*"
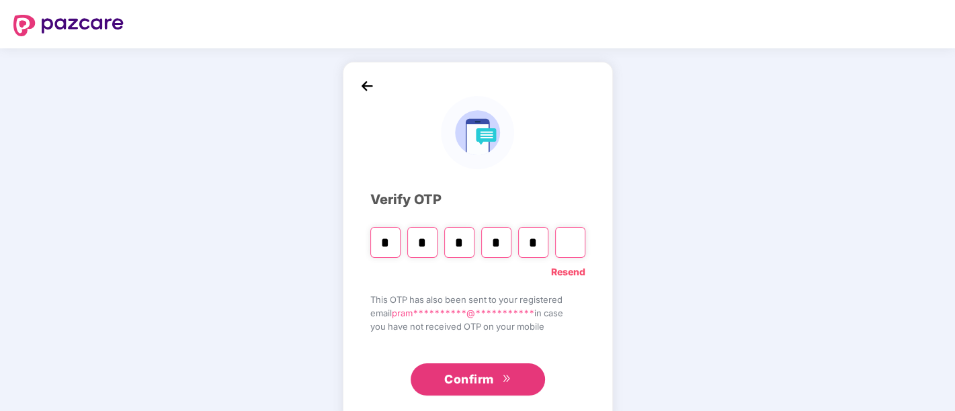
type input "*"
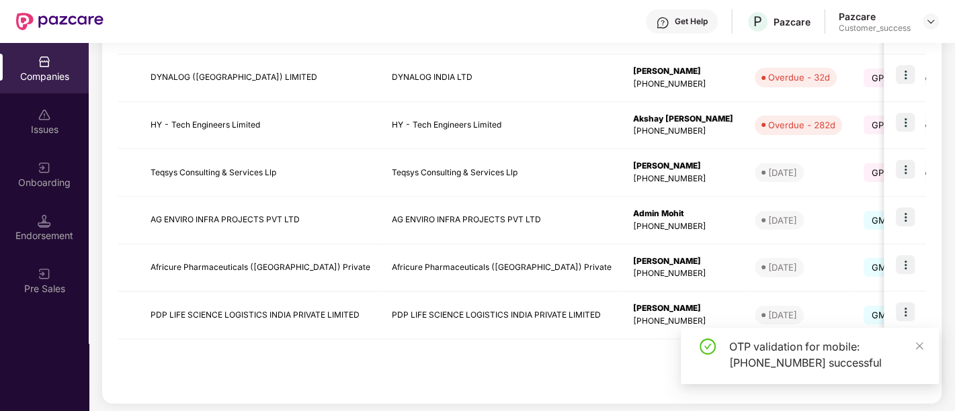
scroll to position [436, 0]
click at [917, 349] on icon "close" at bounding box center [918, 345] width 9 height 9
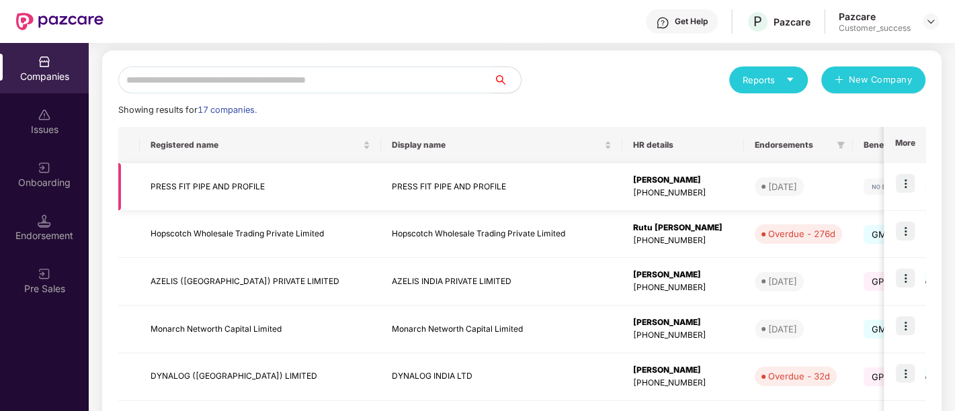
scroll to position [151, 0]
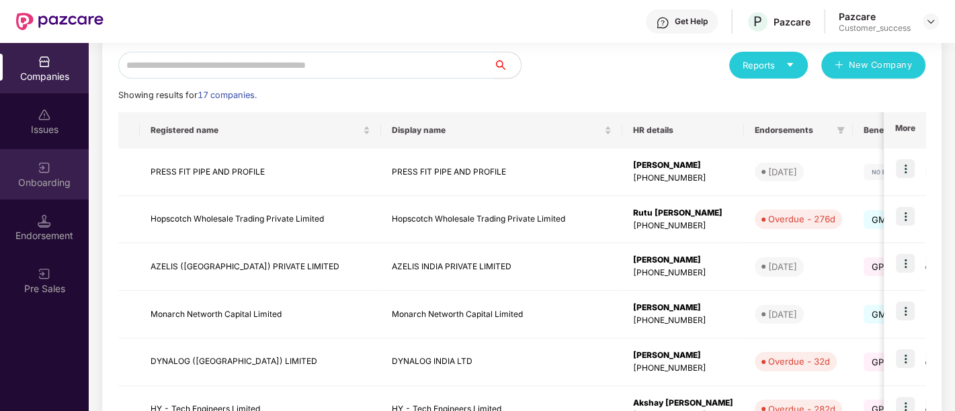
click at [52, 185] on div "Onboarding" at bounding box center [44, 182] width 89 height 13
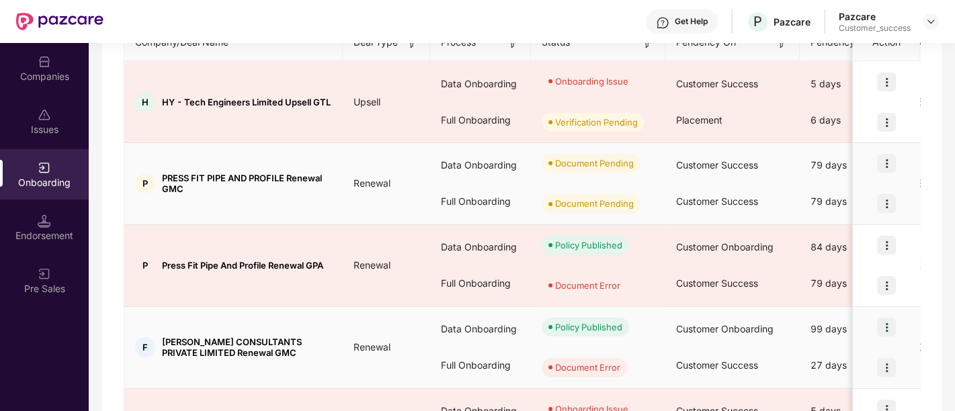
scroll to position [303, 0]
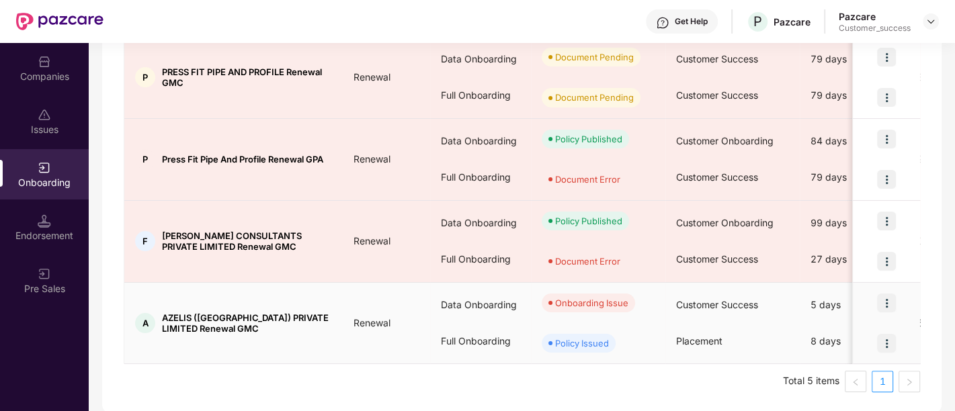
click at [888, 299] on img at bounding box center [886, 303] width 19 height 19
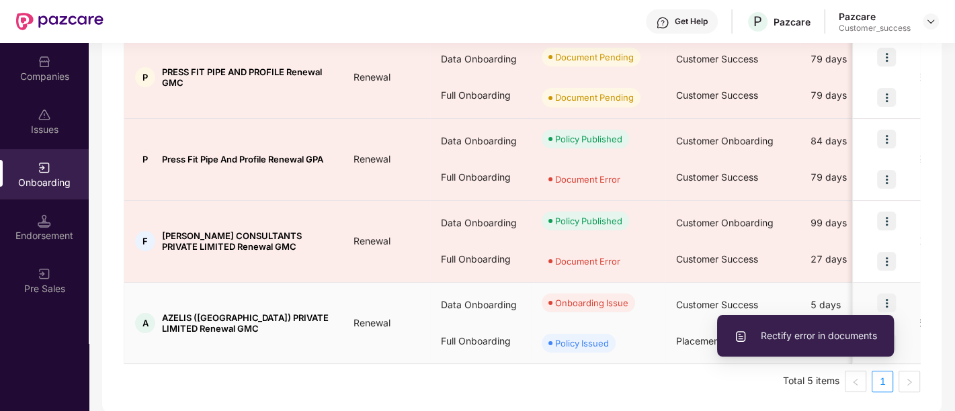
click at [793, 337] on span "Rectify error in documents" at bounding box center [805, 336] width 143 height 15
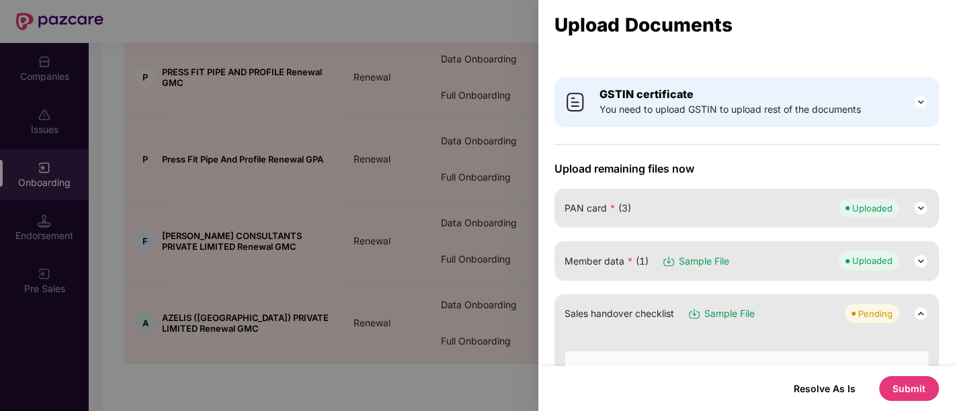
scroll to position [67, 0]
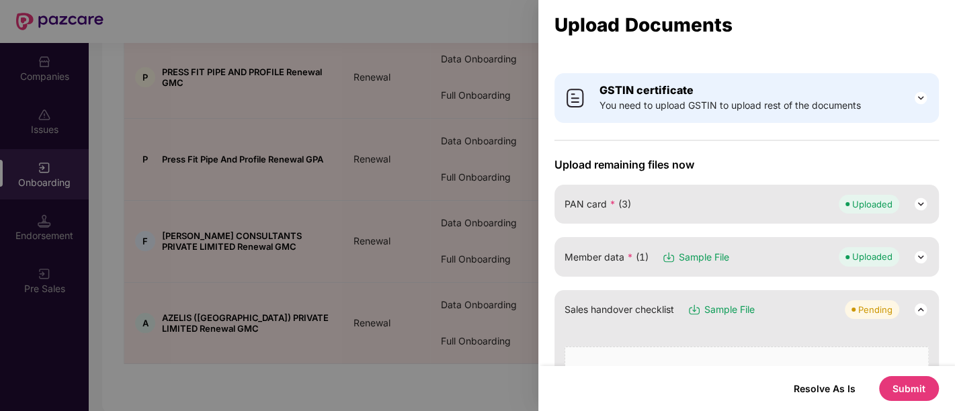
click at [758, 254] on div "Member data * (1) Sample File Uploaded" at bounding box center [746, 256] width 364 height 19
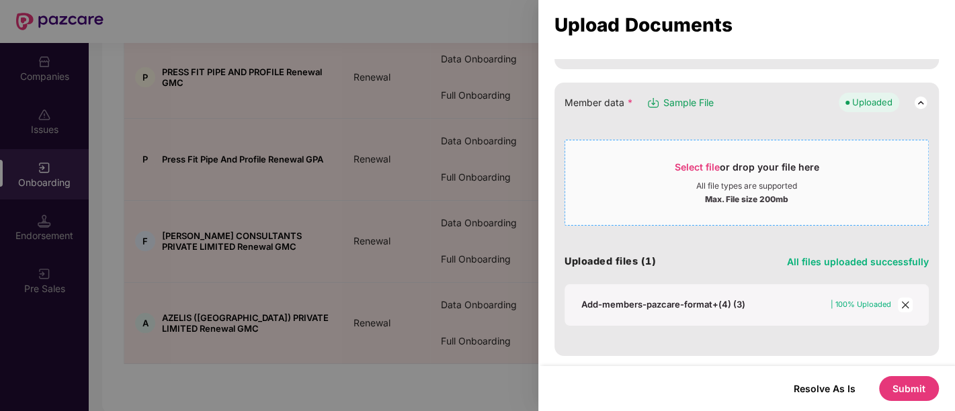
scroll to position [222, 0]
click at [880, 99] on div "Uploaded" at bounding box center [872, 101] width 40 height 13
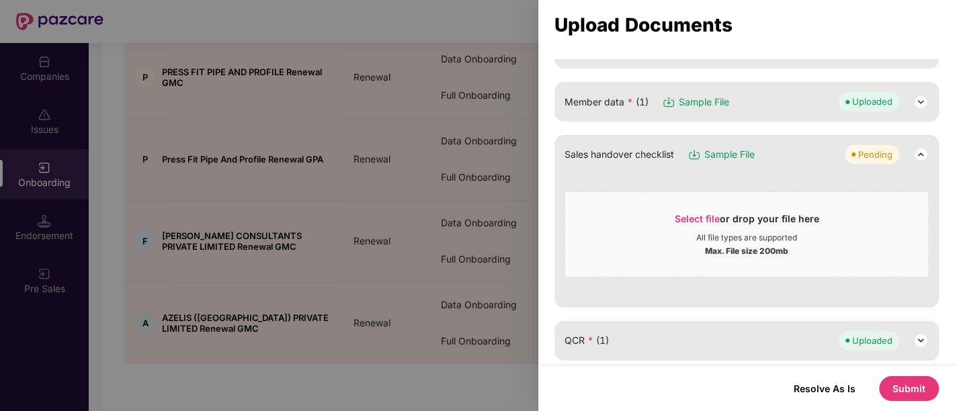
click at [918, 102] on img at bounding box center [920, 102] width 16 height 16
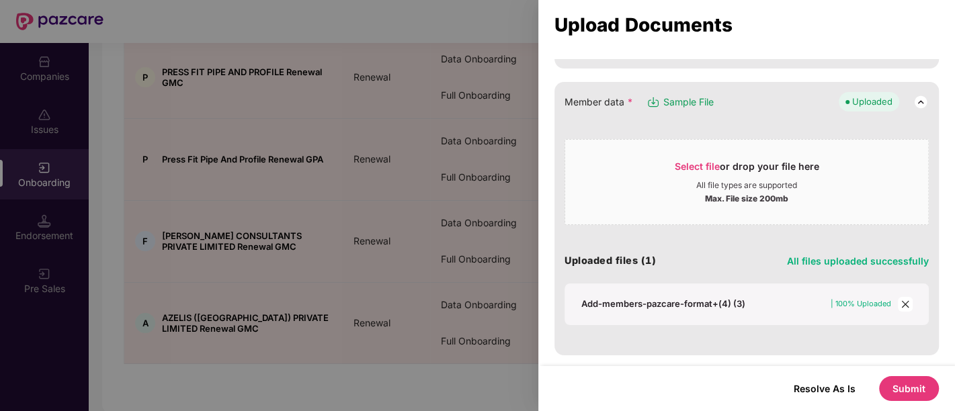
click at [700, 302] on div "Add-members-pazcare-format+(4) (3)" at bounding box center [663, 304] width 164 height 12
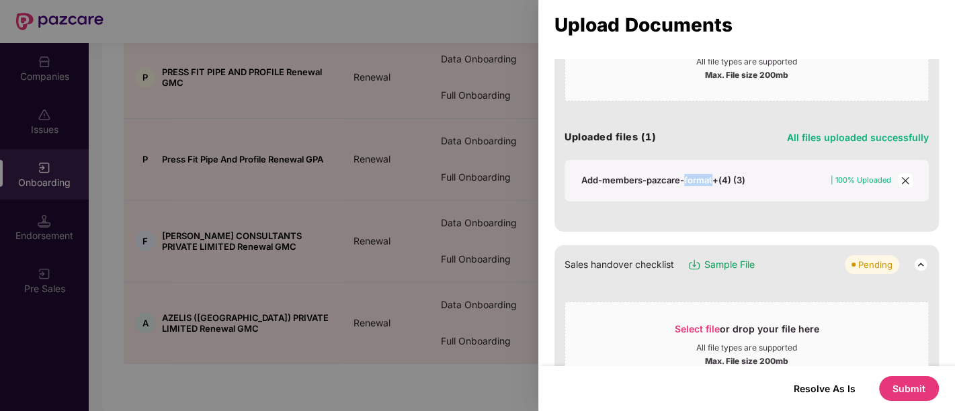
scroll to position [352, 0]
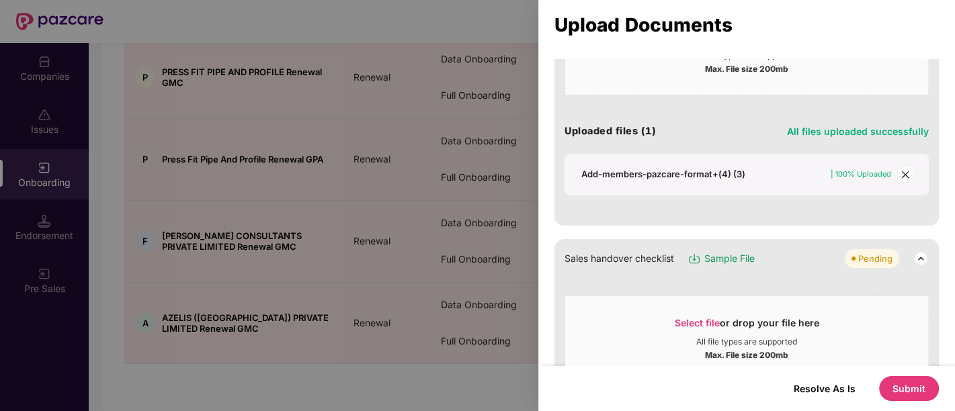
click at [904, 171] on icon "close" at bounding box center [904, 174] width 9 height 9
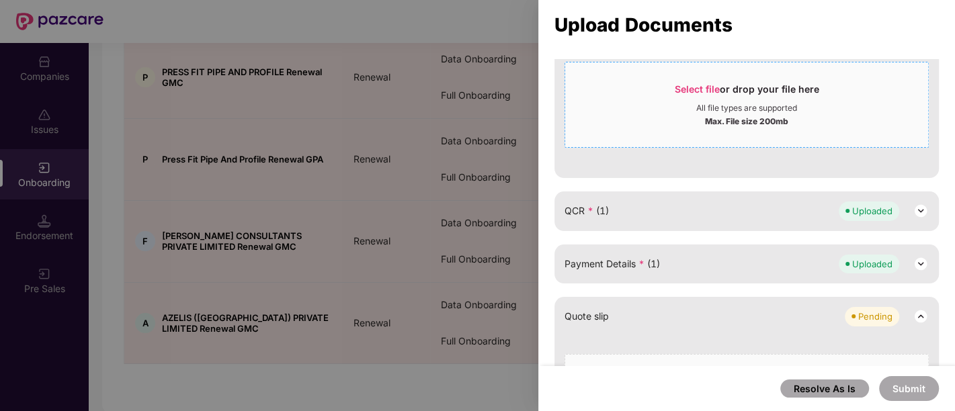
scroll to position [204, 0]
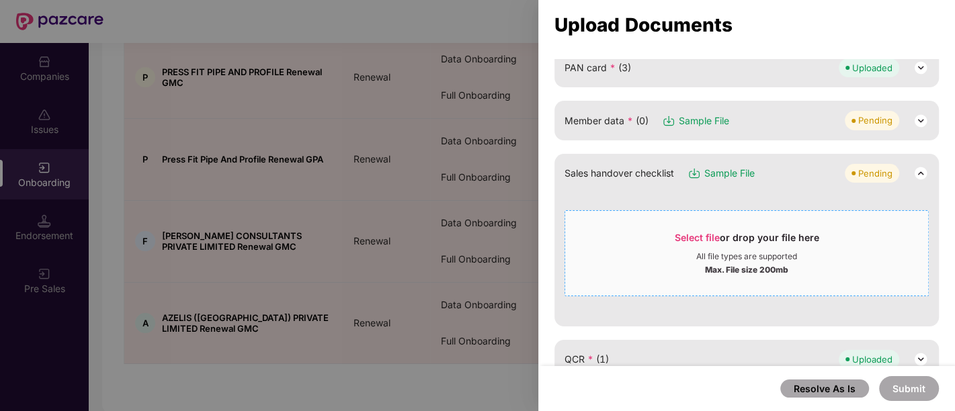
click at [704, 251] on div "All file types are supported" at bounding box center [746, 256] width 101 height 11
click at [791, 125] on div "Member data * (0) Sample File Pending" at bounding box center [746, 120] width 364 height 19
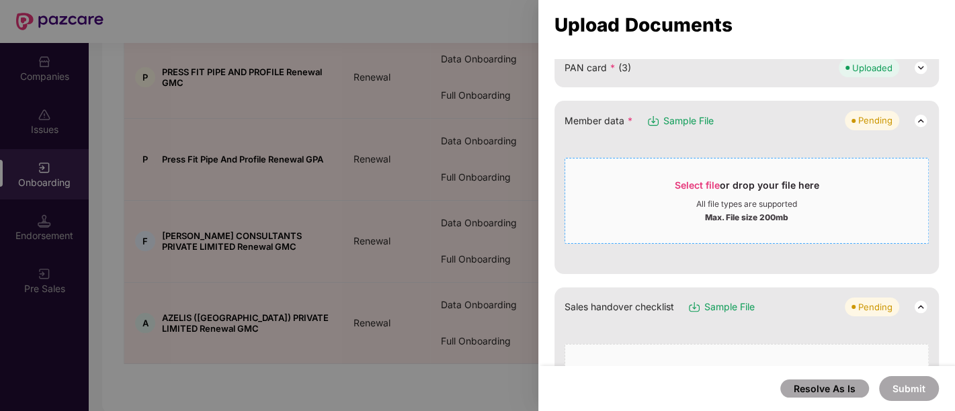
click at [722, 183] on div "Select file or drop your file here" at bounding box center [746, 189] width 144 height 20
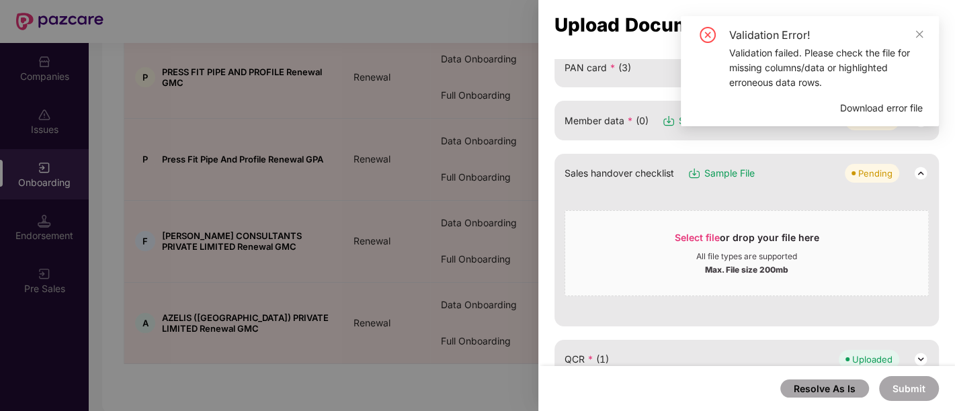
click at [898, 109] on span "Download error file" at bounding box center [881, 108] width 83 height 15
click at [923, 36] on icon "close" at bounding box center [918, 34] width 9 height 9
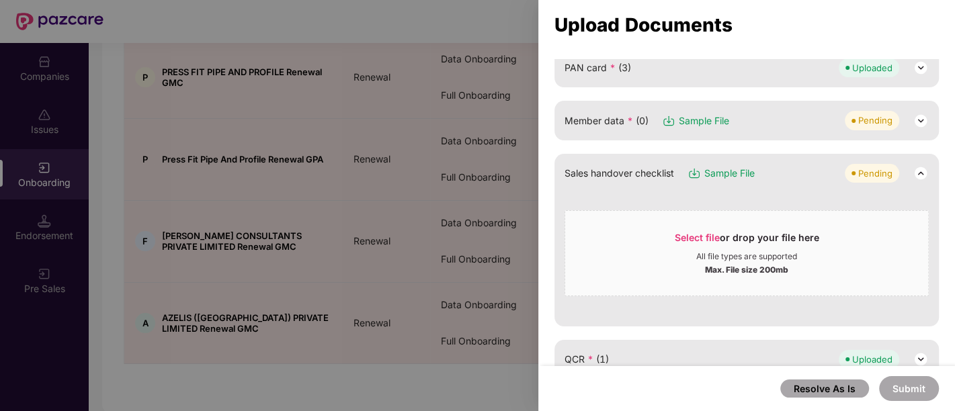
click at [697, 118] on span "Sample File" at bounding box center [704, 121] width 50 height 15
click at [884, 11] on div "Upload Documents" at bounding box center [746, 25] width 417 height 36
click at [918, 118] on img at bounding box center [920, 121] width 16 height 16
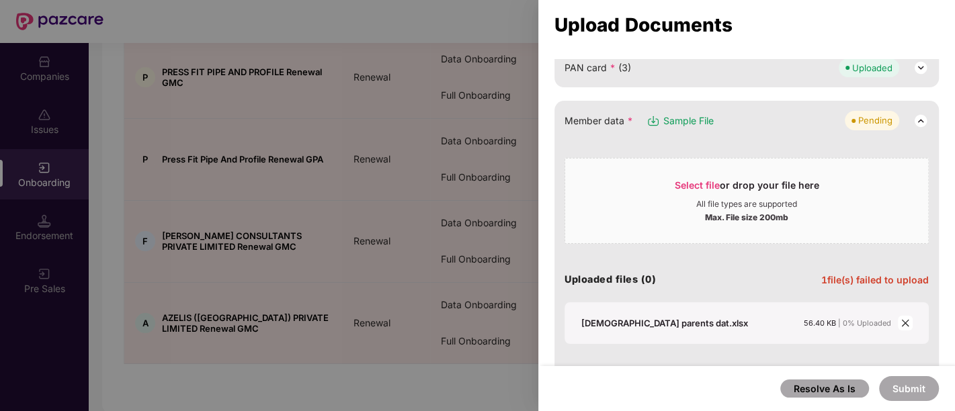
click at [902, 319] on icon "close" at bounding box center [904, 322] width 7 height 7
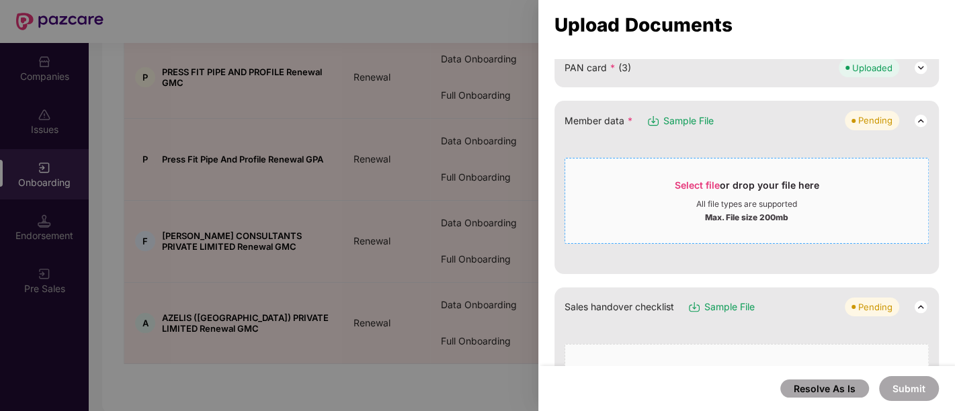
click at [713, 179] on span "Select file" at bounding box center [696, 184] width 45 height 11
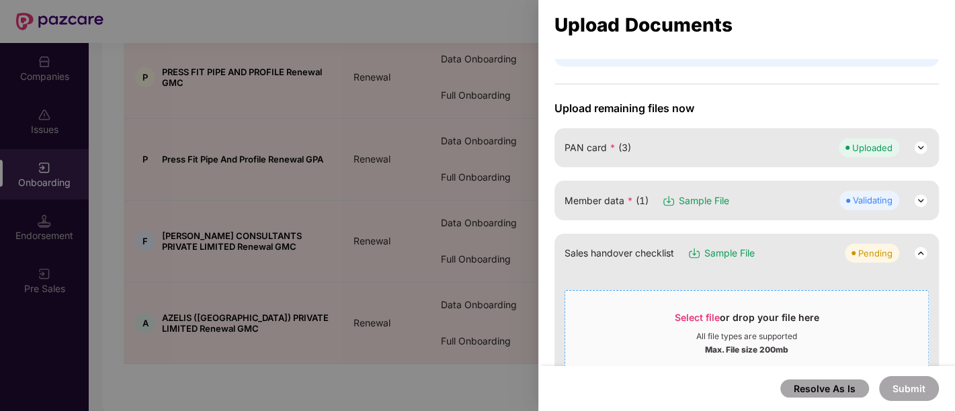
scroll to position [123, 0]
click at [918, 195] on img at bounding box center [920, 201] width 16 height 16
